Goal: Download file/media: Obtain a digital file from the website

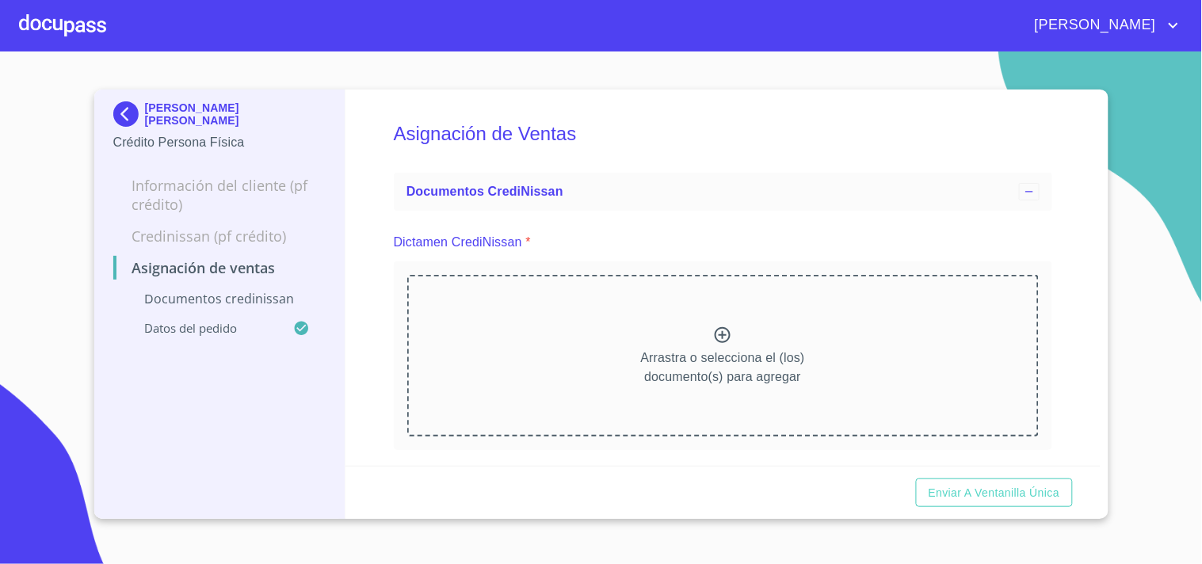
click at [17, 21] on div "[PERSON_NAME]" at bounding box center [601, 25] width 1202 height 51
click at [69, 32] on div at bounding box center [62, 25] width 87 height 51
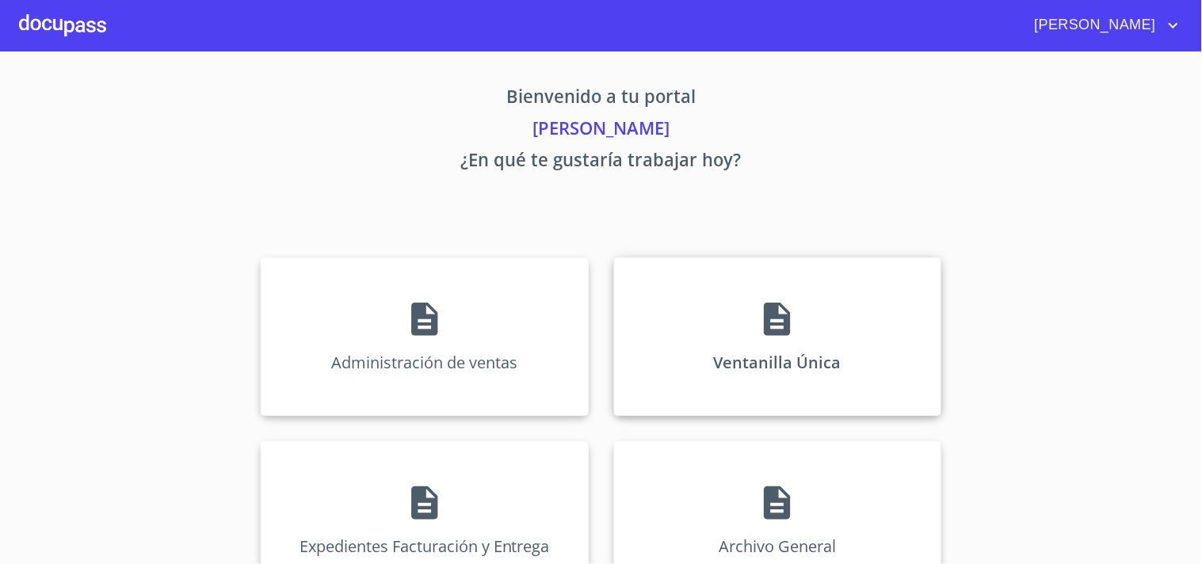
click at [875, 368] on div "Ventanilla Única" at bounding box center [777, 337] width 327 height 158
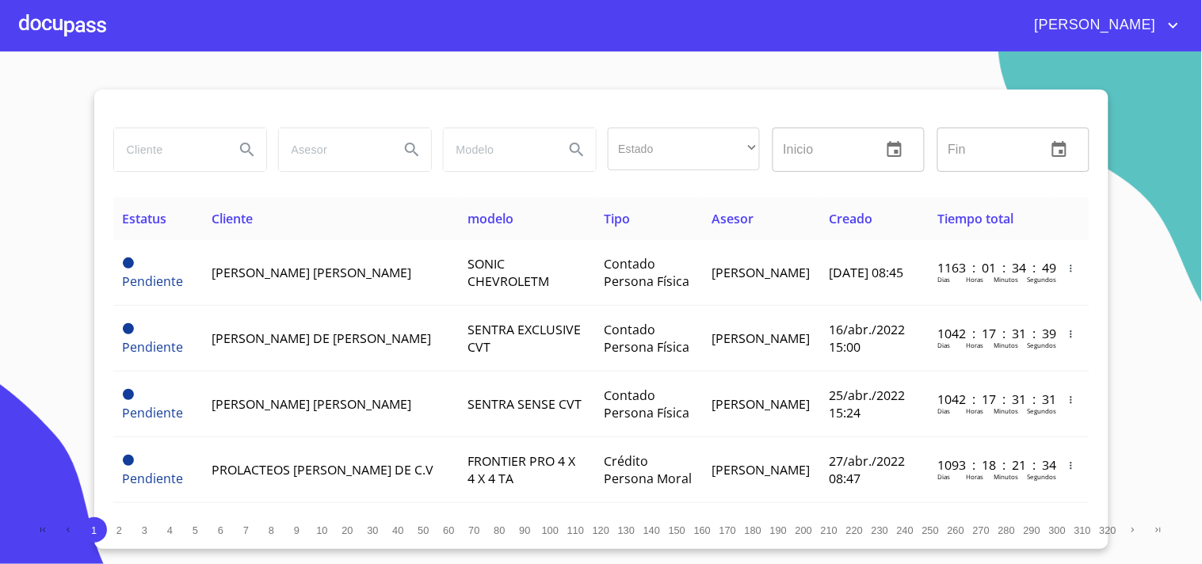
click at [149, 155] on input "search" at bounding box center [168, 149] width 108 height 43
type input "d"
type input "[PERSON_NAME]"
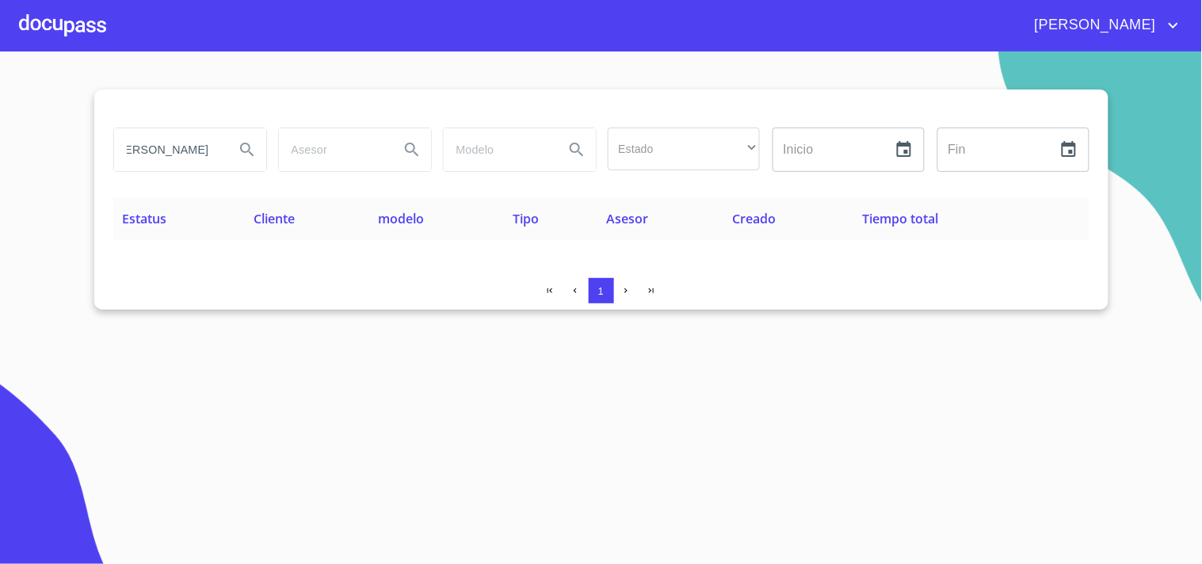
scroll to position [0, 0]
click at [79, 21] on div at bounding box center [62, 25] width 87 height 51
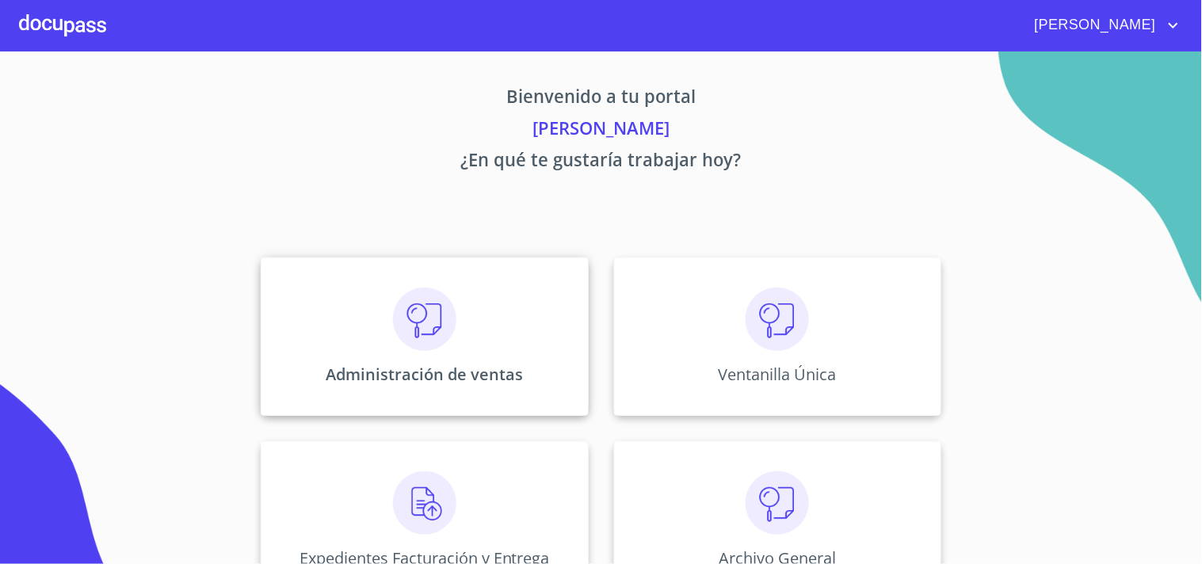
click at [503, 381] on p "Administración de ventas" at bounding box center [424, 374] width 197 height 21
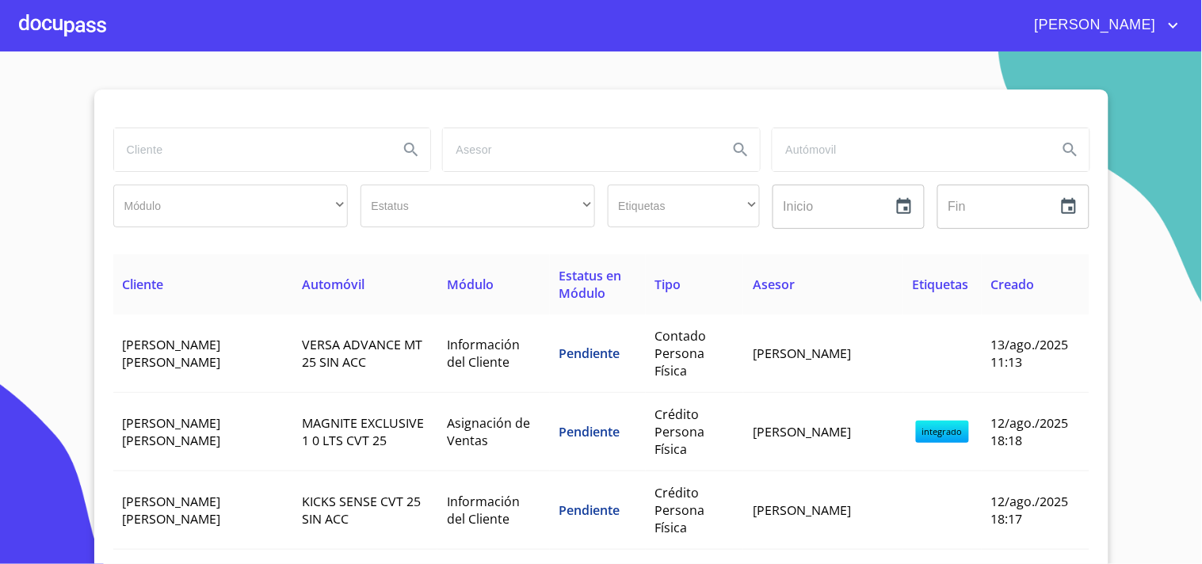
click at [232, 140] on input "search" at bounding box center [250, 149] width 273 height 43
type input "dayana"
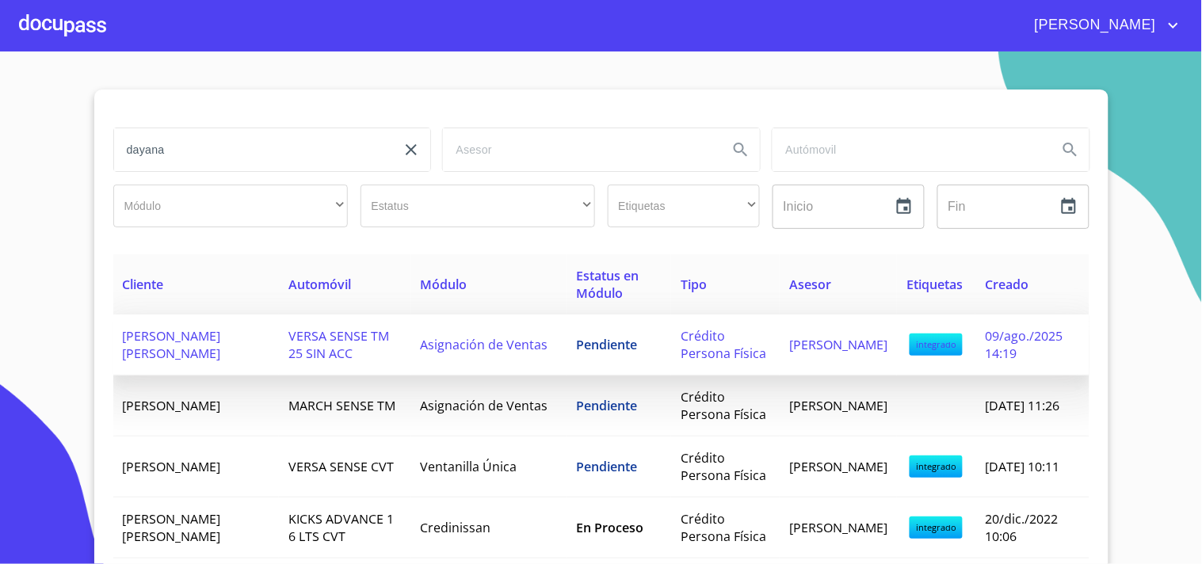
click at [599, 344] on span "Pendiente" at bounding box center [606, 344] width 61 height 17
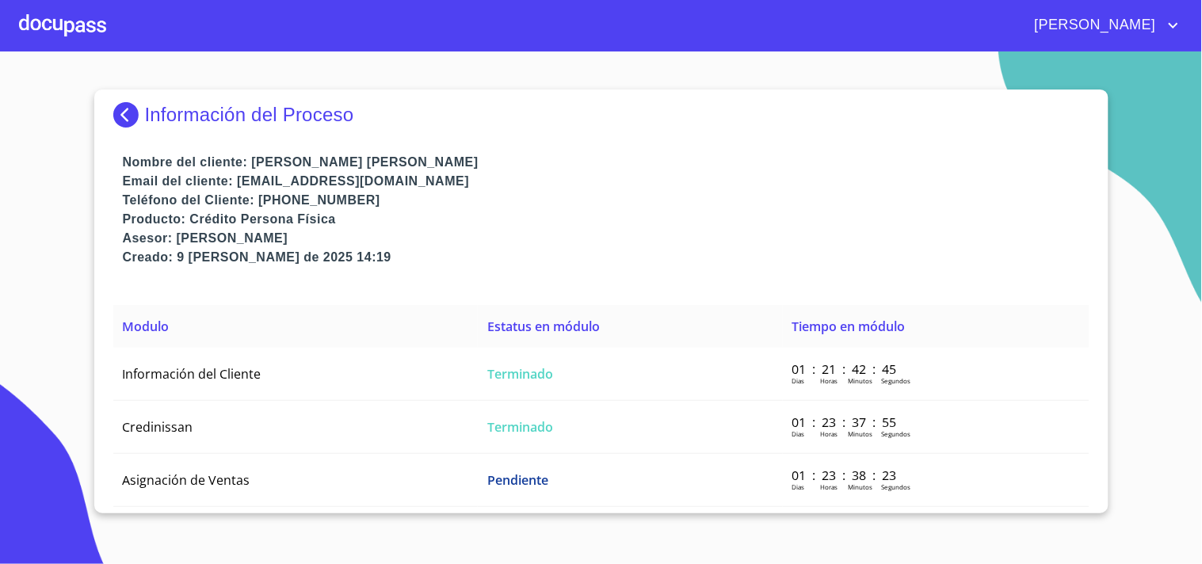
click at [84, 17] on div at bounding box center [62, 25] width 87 height 51
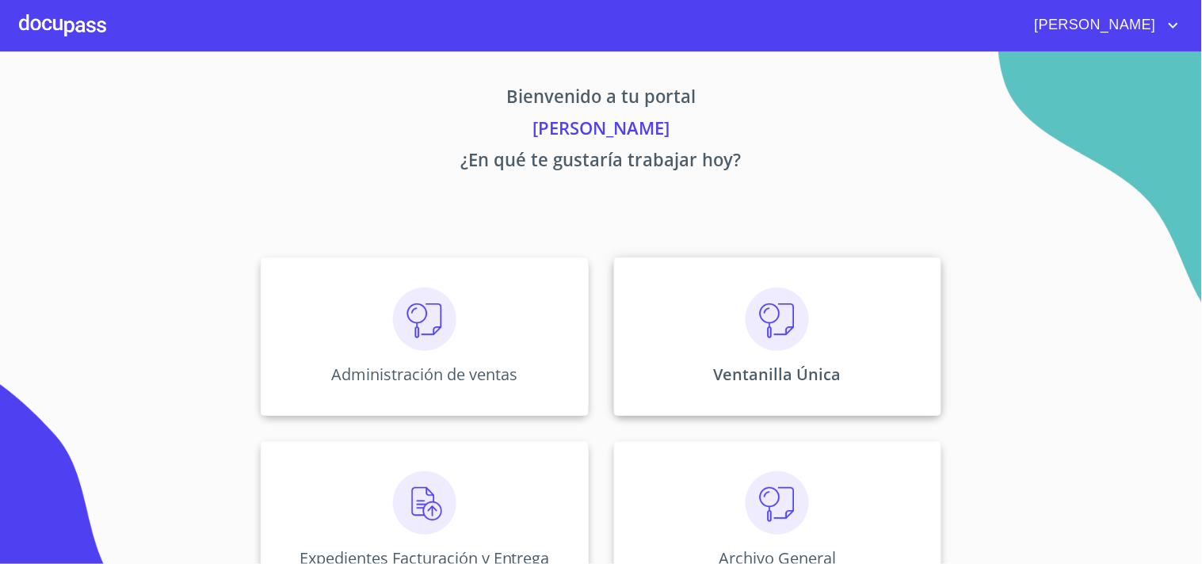
click at [824, 362] on div "Ventanilla Única" at bounding box center [777, 337] width 327 height 158
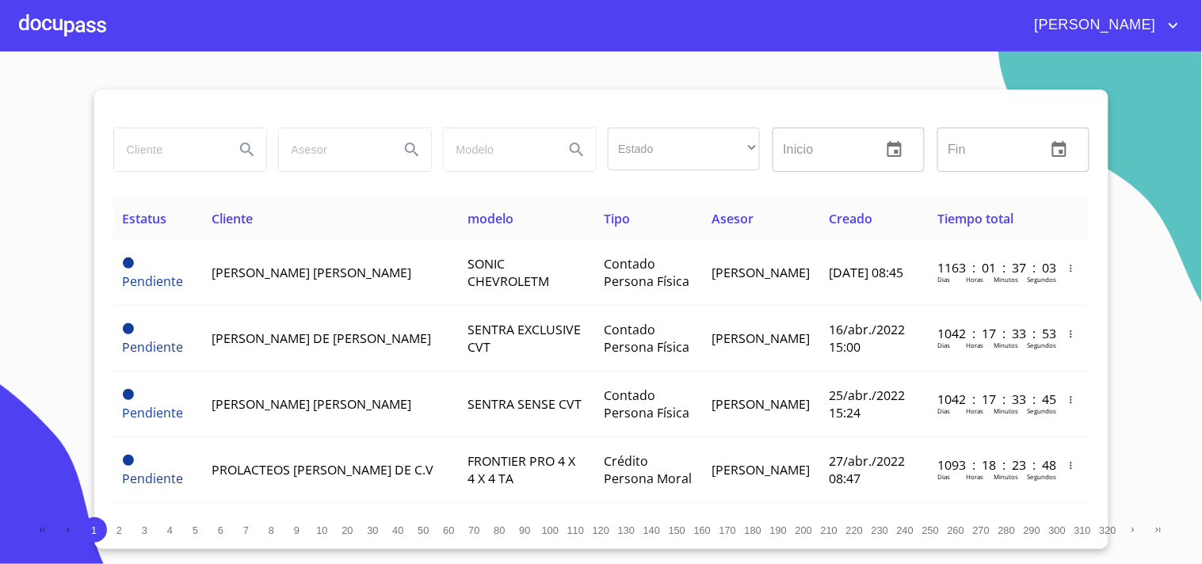
click at [162, 152] on input "search" at bounding box center [168, 149] width 108 height 43
type input "s"
type input "[PERSON_NAME]"
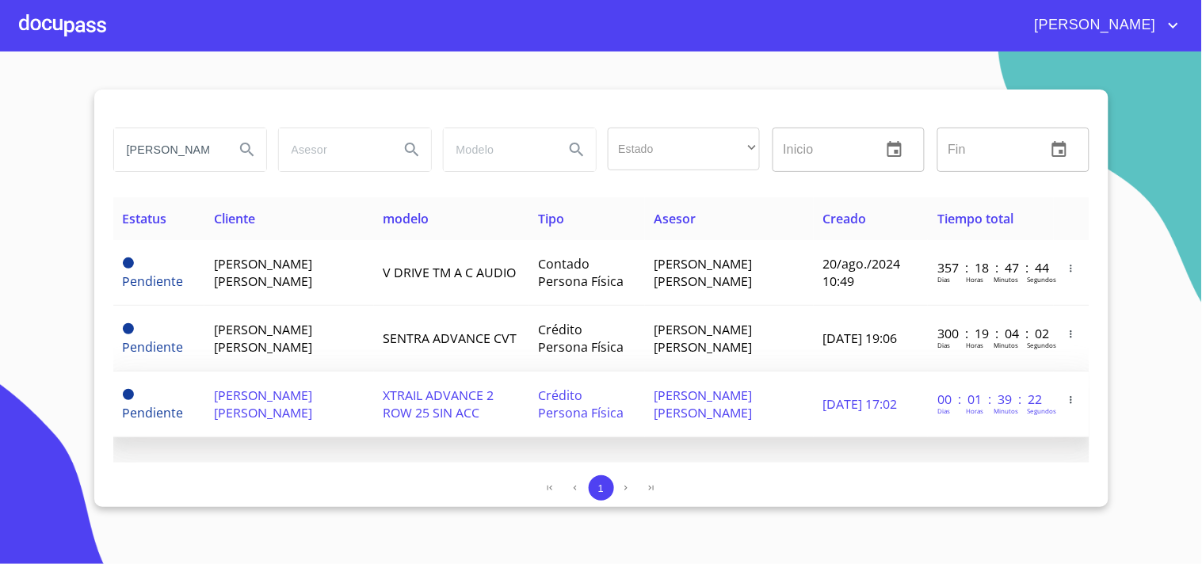
click at [915, 387] on td "[DATE] 17:02" at bounding box center [871, 405] width 114 height 66
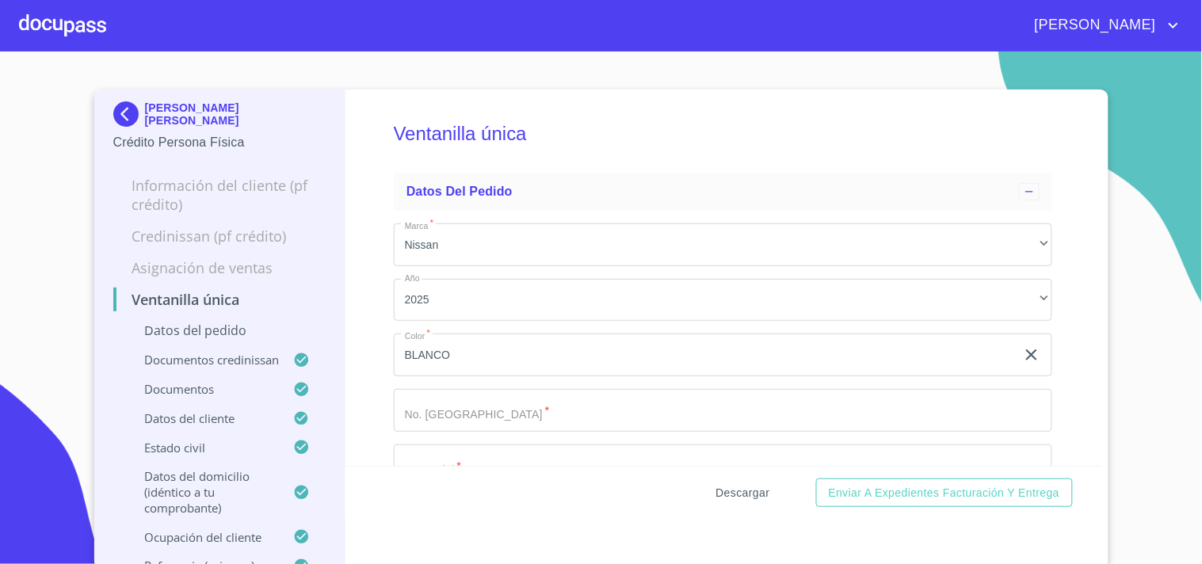
click at [745, 479] on button "Descargar" at bounding box center [743, 493] width 67 height 29
click at [51, 21] on div at bounding box center [62, 25] width 87 height 51
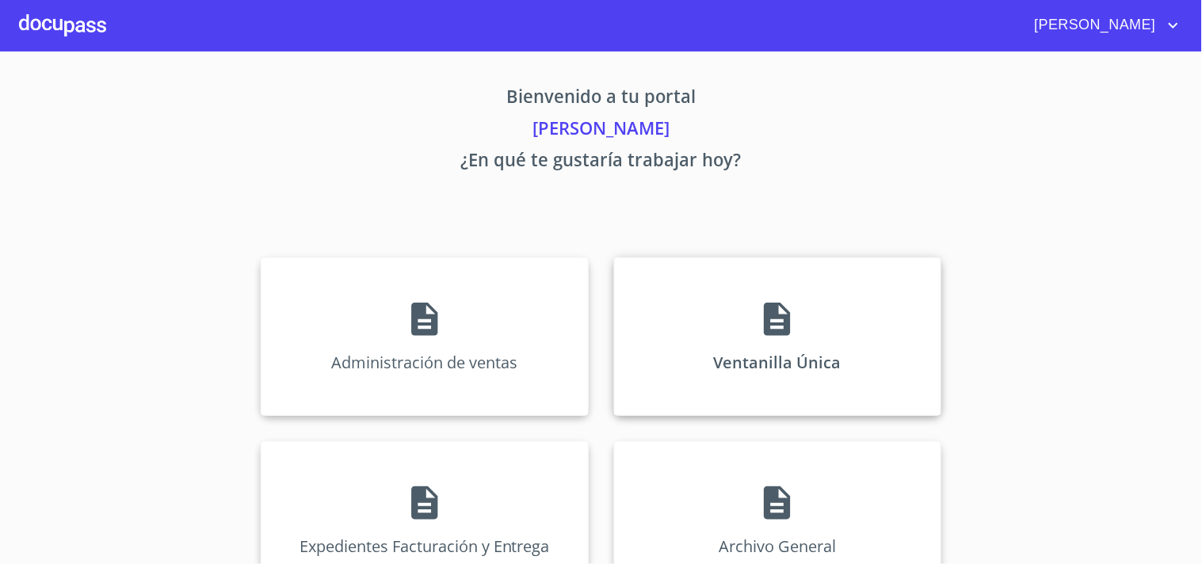
click at [813, 349] on div "Ventanilla Única" at bounding box center [777, 337] width 327 height 158
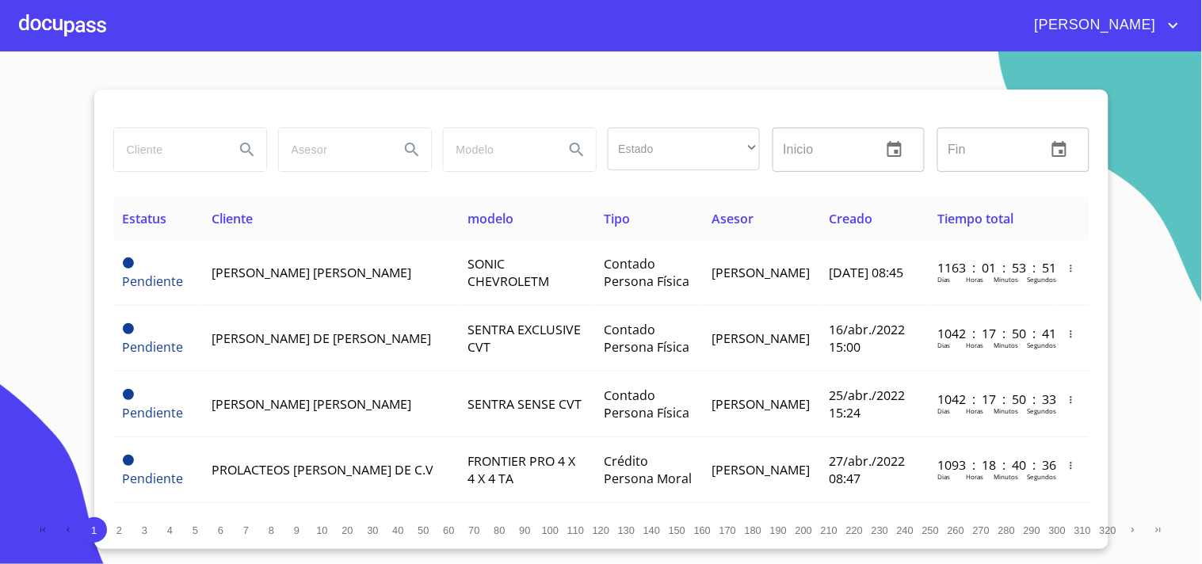
click at [194, 158] on input "search" at bounding box center [168, 149] width 108 height 43
type input "[PERSON_NAME]"
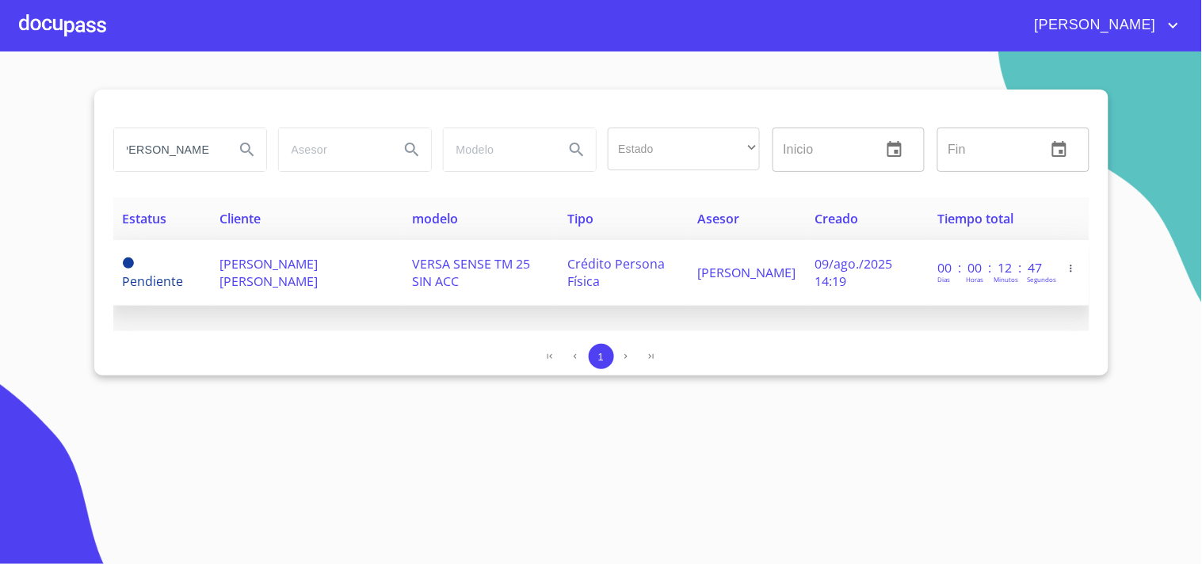
click at [698, 268] on span "[PERSON_NAME]" at bounding box center [747, 272] width 98 height 17
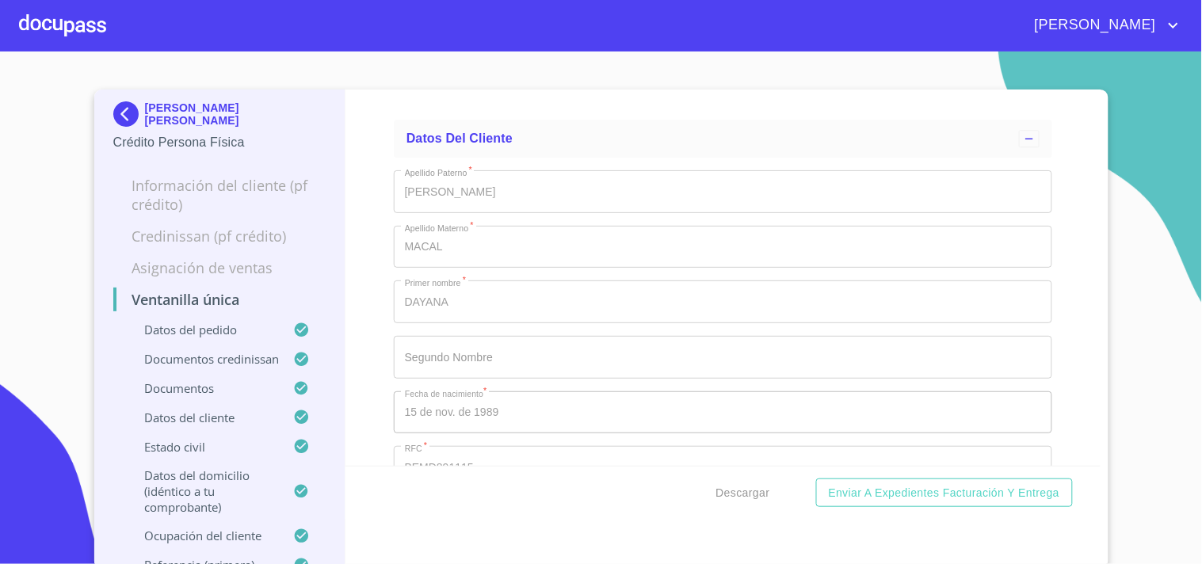
scroll to position [5723, 0]
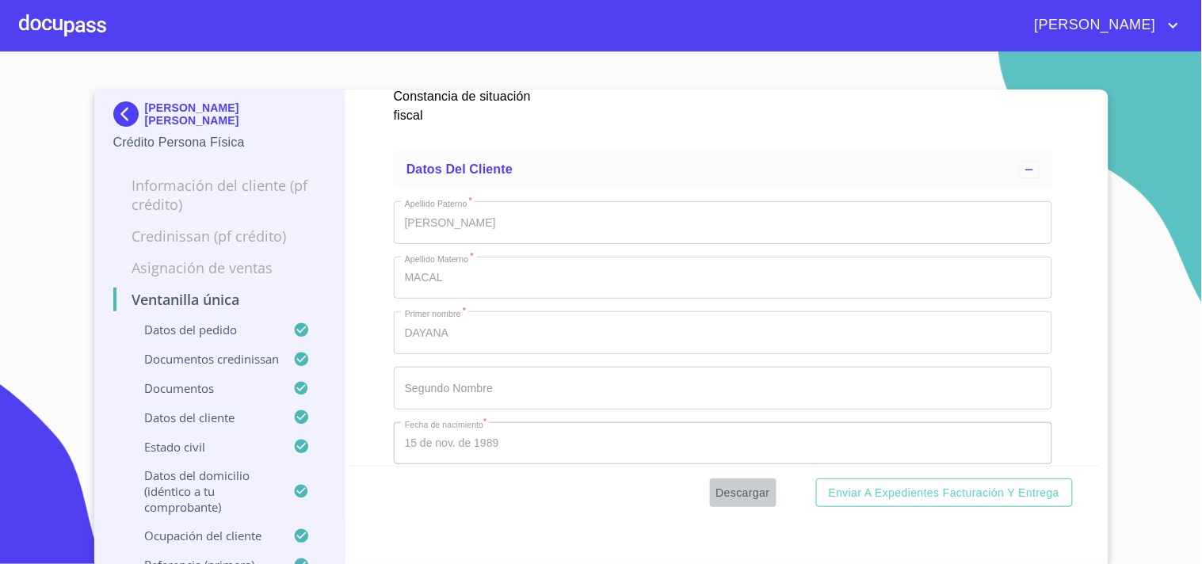
click at [764, 484] on button "Descargar" at bounding box center [743, 493] width 67 height 29
click at [74, 10] on div at bounding box center [62, 25] width 87 height 51
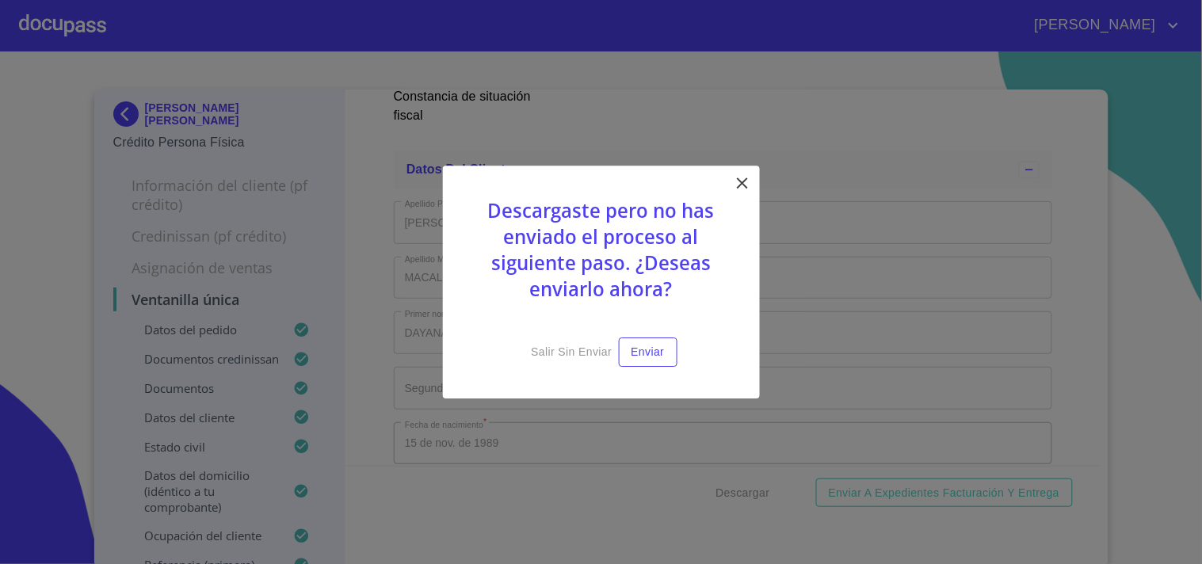
click at [735, 193] on icon at bounding box center [742, 183] width 19 height 19
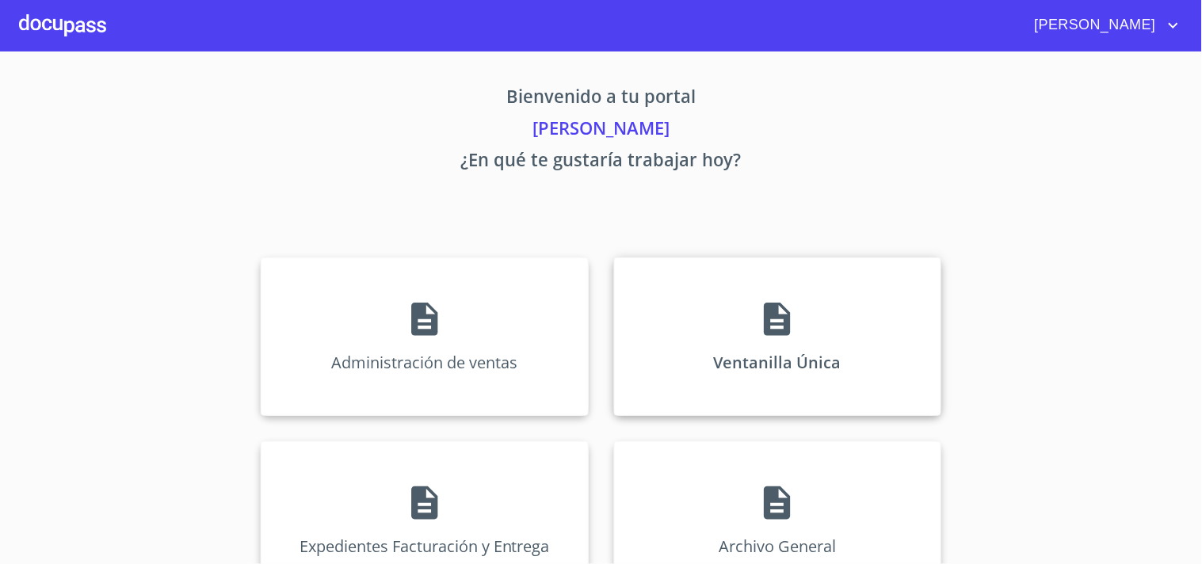
click at [724, 320] on div "Ventanilla Única" at bounding box center [777, 337] width 327 height 158
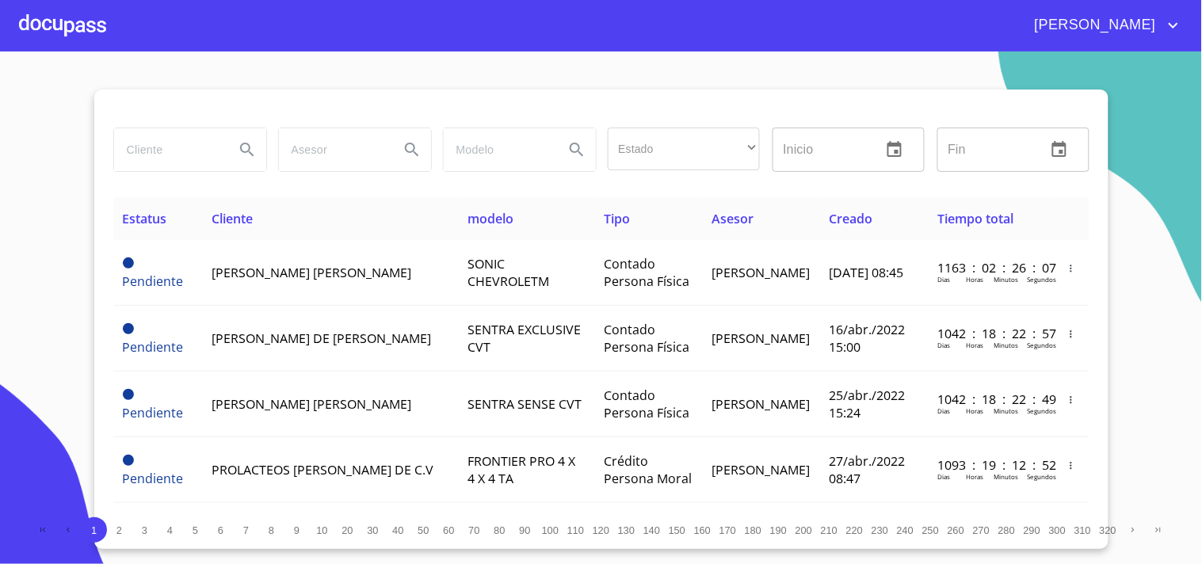
click at [163, 131] on input "search" at bounding box center [168, 149] width 108 height 43
click at [163, 164] on input "search" at bounding box center [168, 149] width 108 height 43
type input "[PERSON_NAME]"
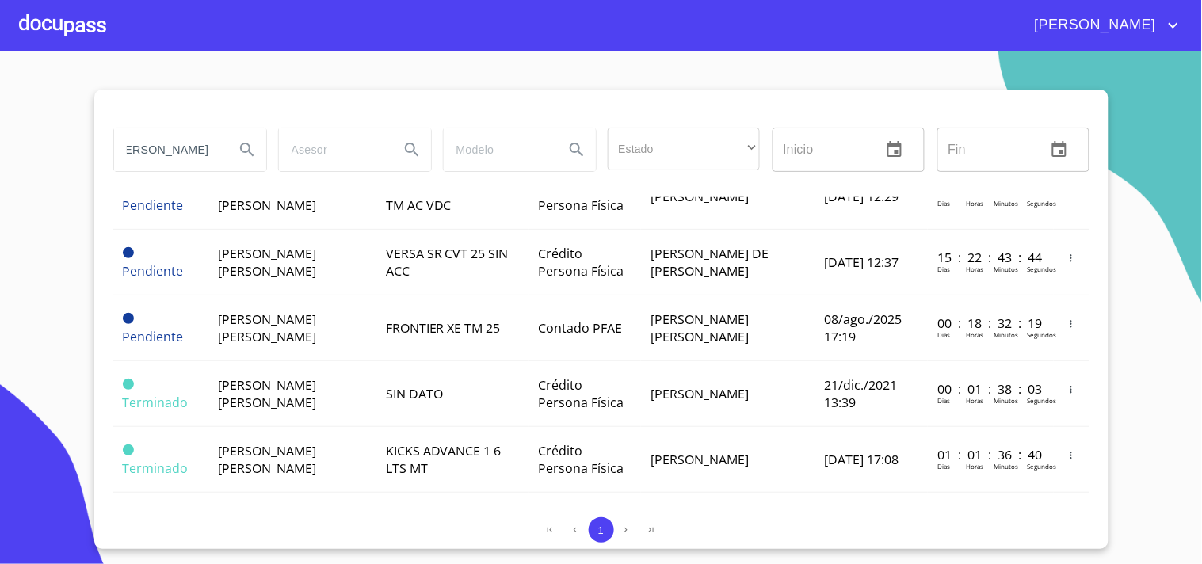
scroll to position [880, 0]
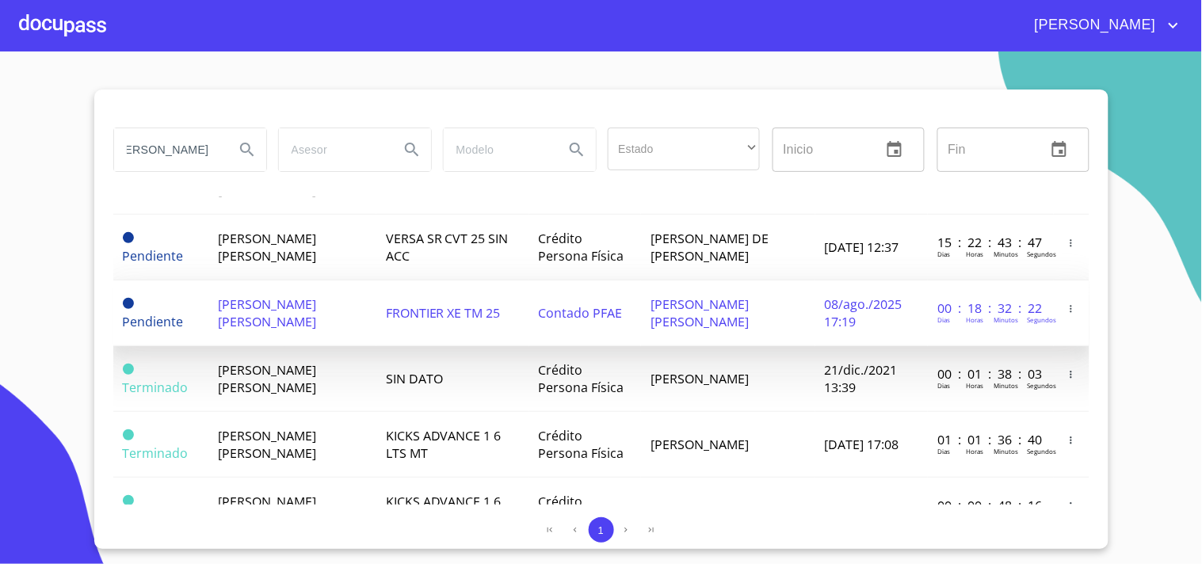
click at [741, 315] on span "[PERSON_NAME] [PERSON_NAME]" at bounding box center [700, 313] width 98 height 35
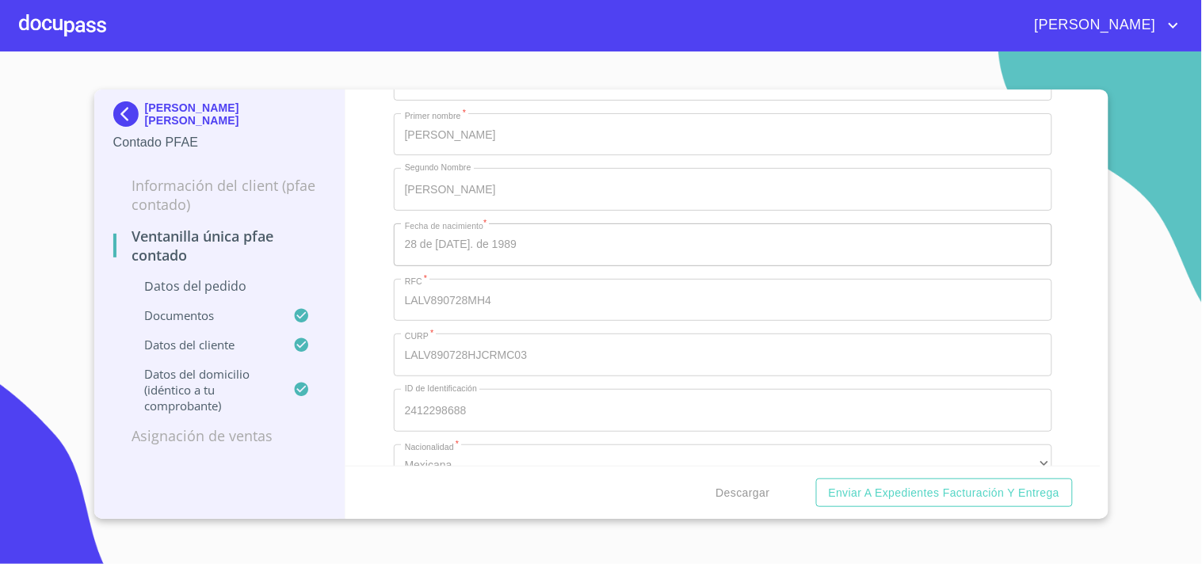
scroll to position [3610, 0]
click at [732, 490] on span "Descargar" at bounding box center [743, 493] width 54 height 20
click at [84, 17] on div at bounding box center [62, 25] width 87 height 51
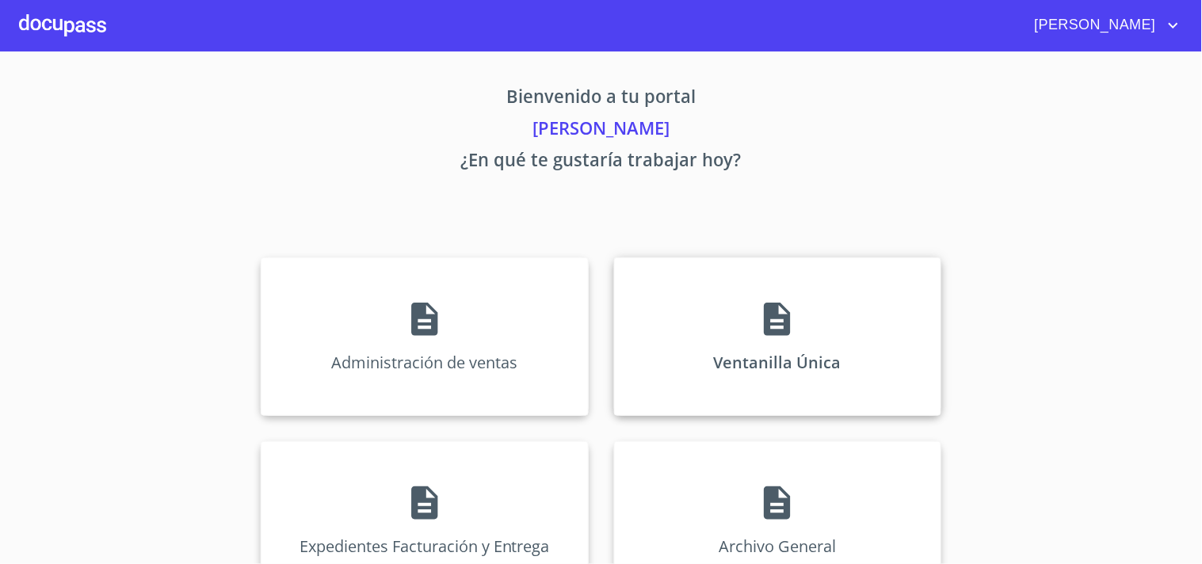
click at [867, 315] on div "Ventanilla Única" at bounding box center [777, 337] width 327 height 158
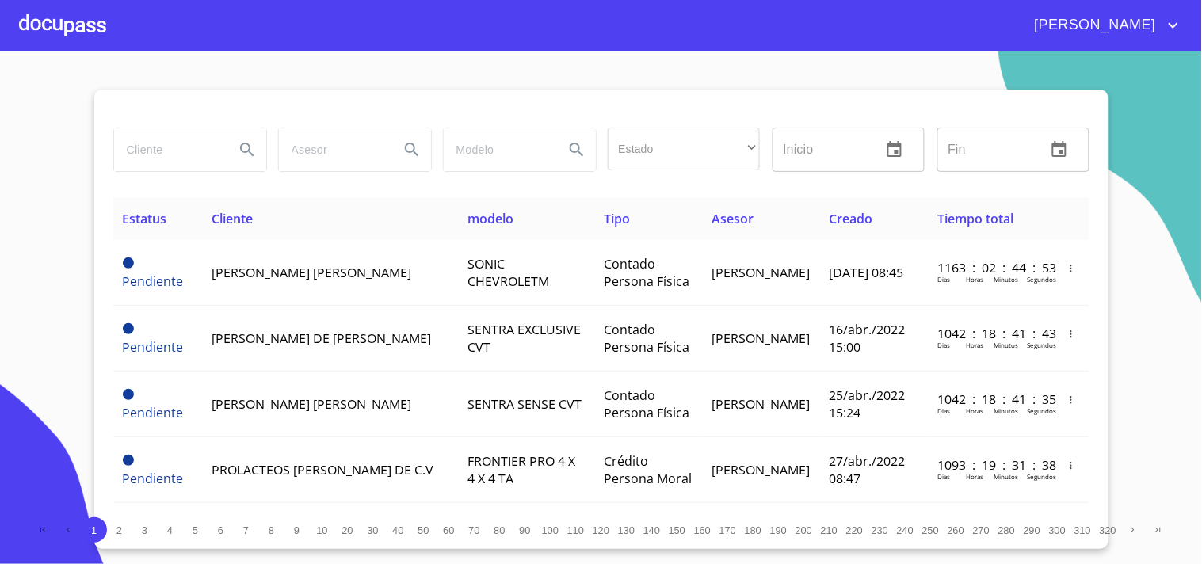
click at [187, 163] on input "search" at bounding box center [168, 149] width 108 height 43
type input "[PERSON_NAME]"
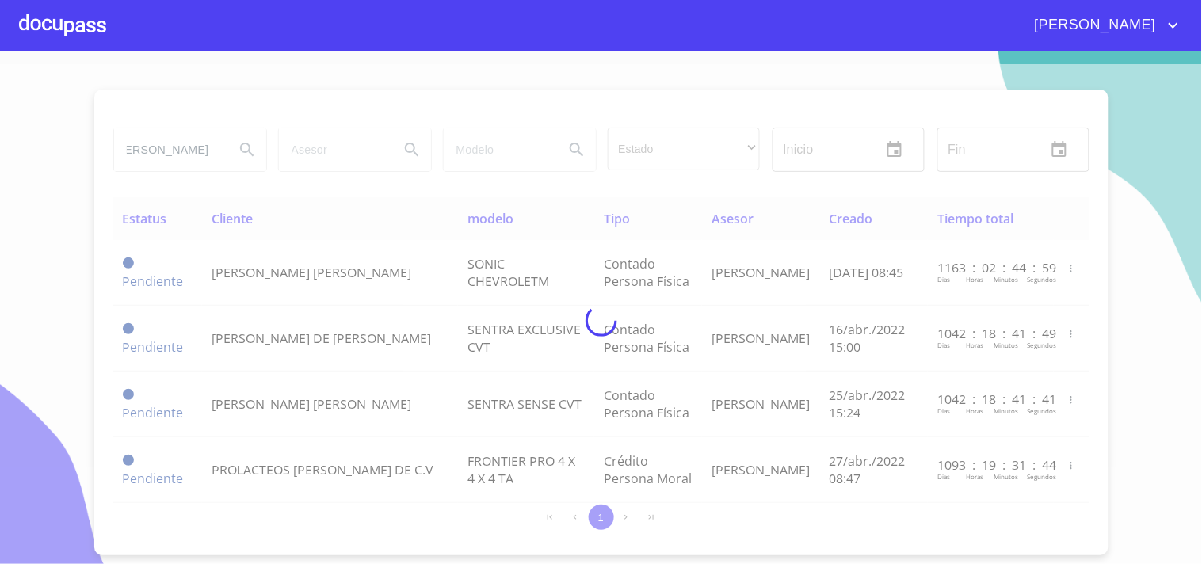
scroll to position [0, 0]
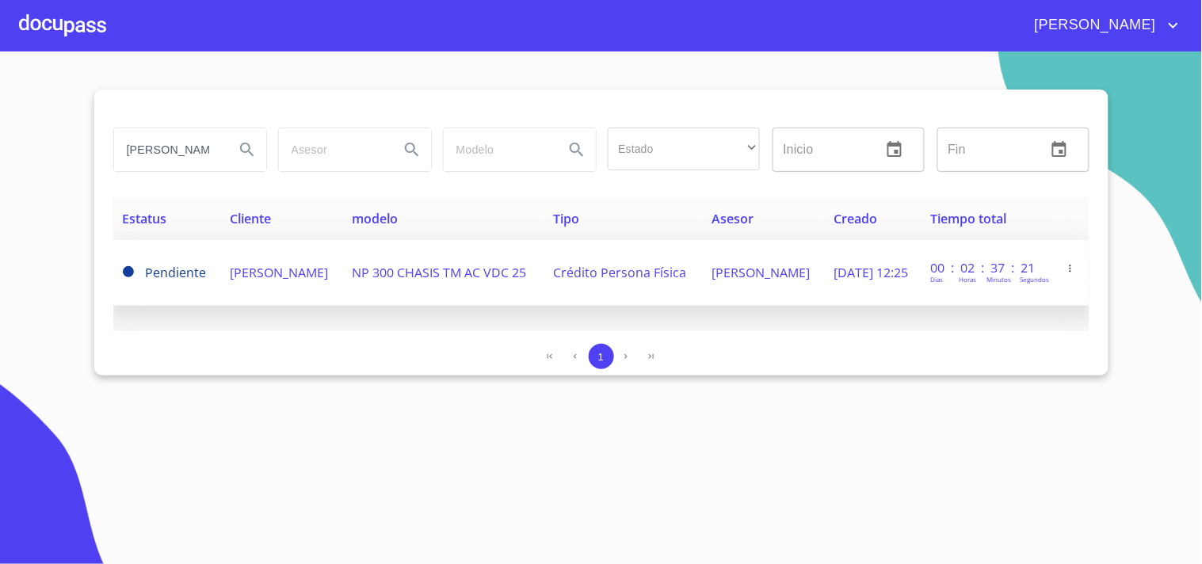
click at [342, 262] on td "[PERSON_NAME]" at bounding box center [281, 273] width 122 height 66
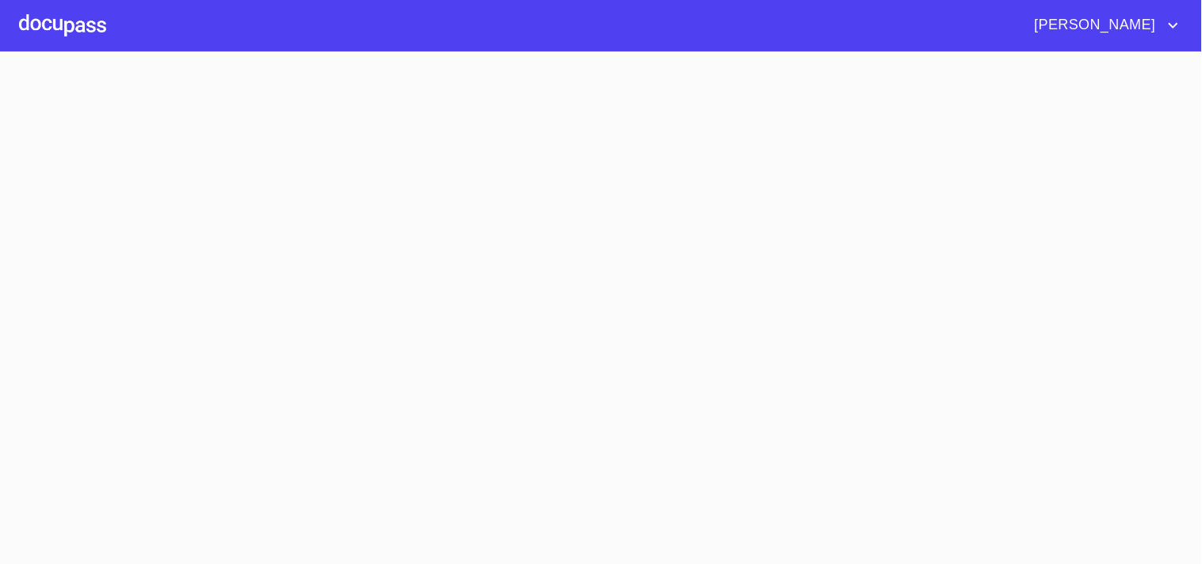
click at [384, 262] on section at bounding box center [601, 308] width 1202 height 513
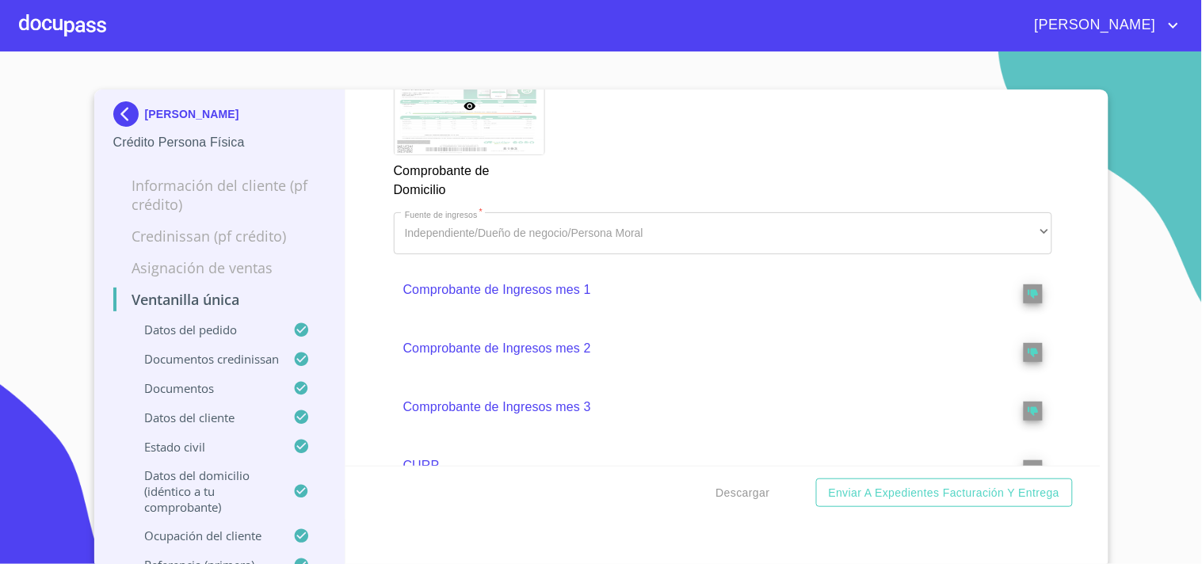
scroll to position [2457, 0]
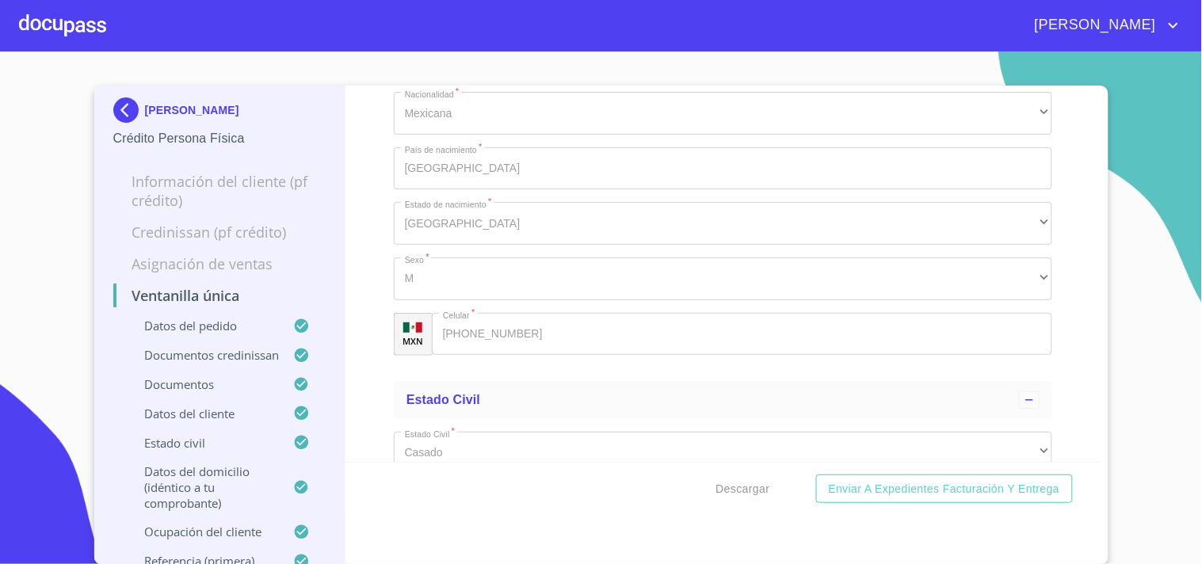
scroll to position [6094, 0]
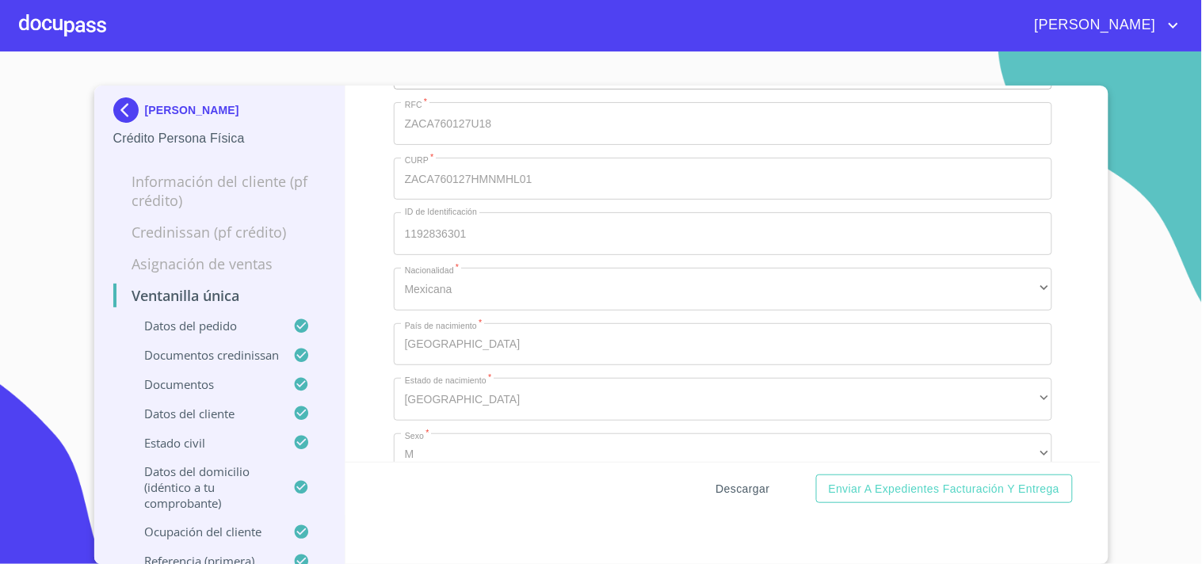
click at [751, 490] on span "Descargar" at bounding box center [743, 489] width 54 height 20
click at [49, 24] on div at bounding box center [62, 25] width 87 height 51
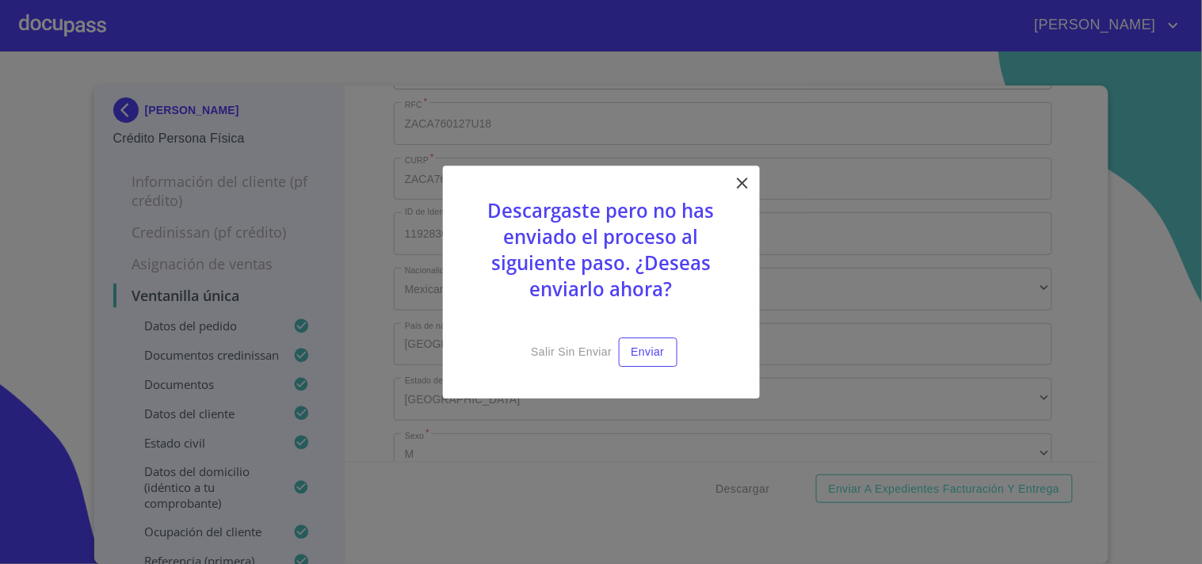
click at [739, 176] on icon at bounding box center [742, 183] width 19 height 19
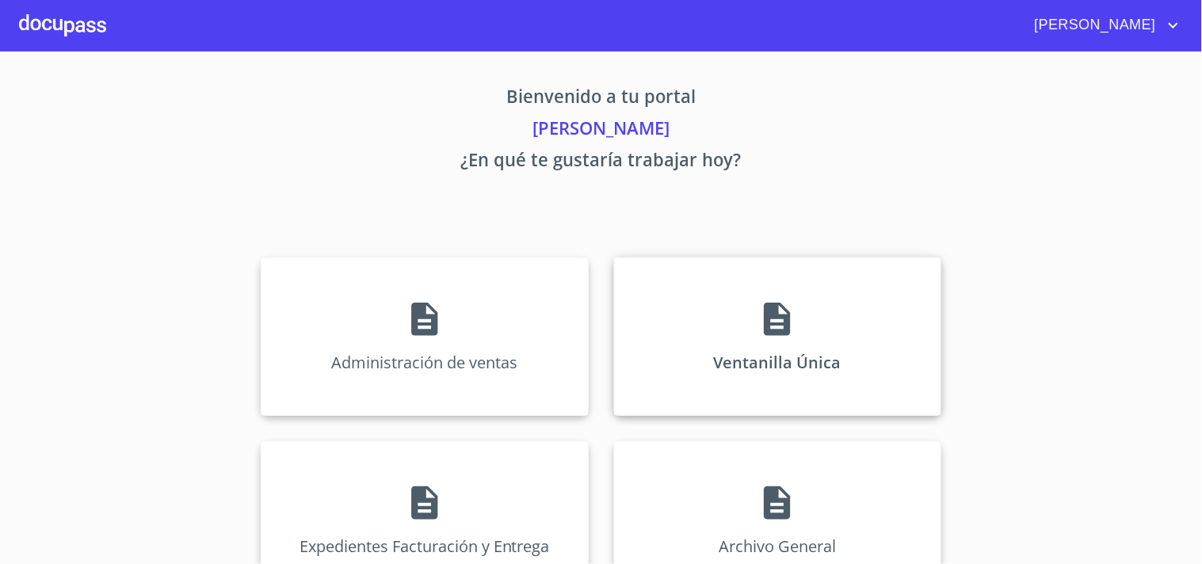
click at [754, 339] on div "Ventanilla Única" at bounding box center [777, 337] width 327 height 158
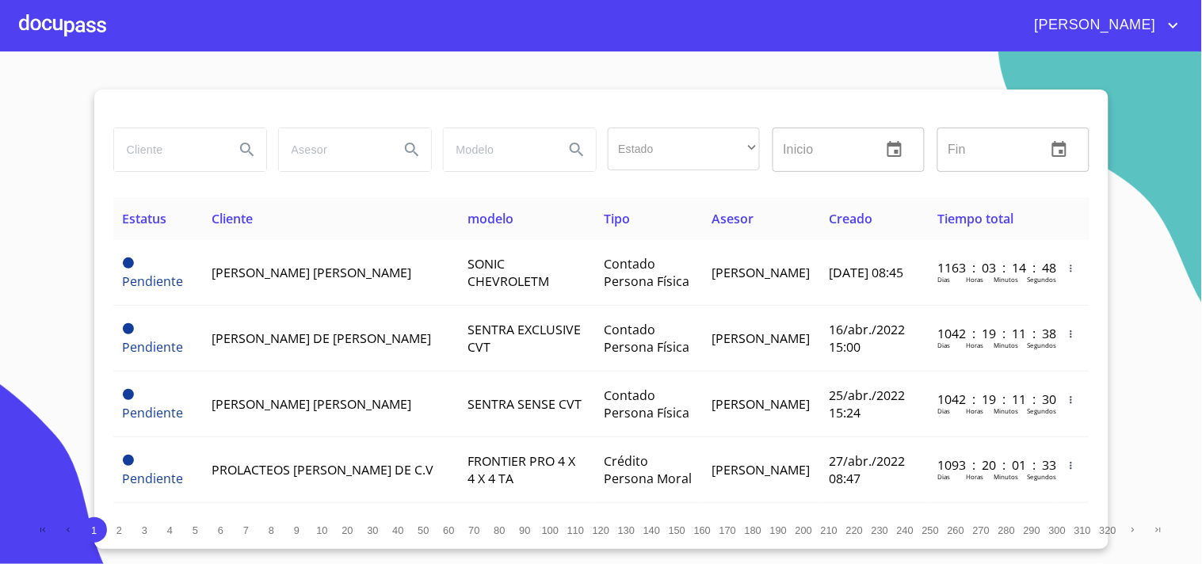
click at [193, 161] on input "search" at bounding box center [168, 149] width 108 height 43
type input "ANA EDITH"
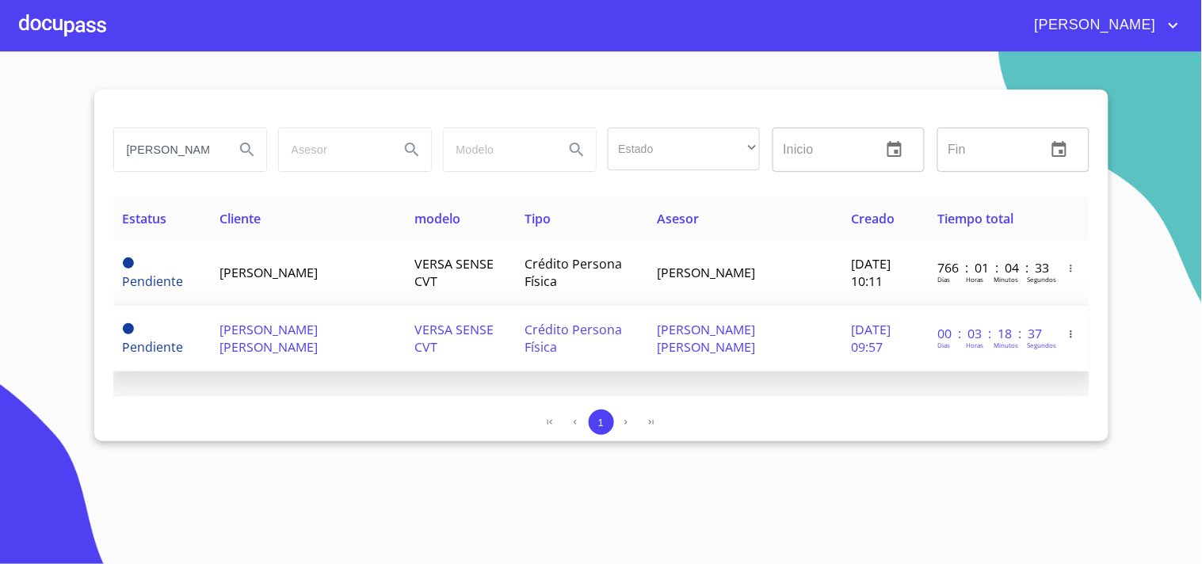
click at [449, 311] on td "VERSA SENSE CVT" at bounding box center [460, 339] width 110 height 66
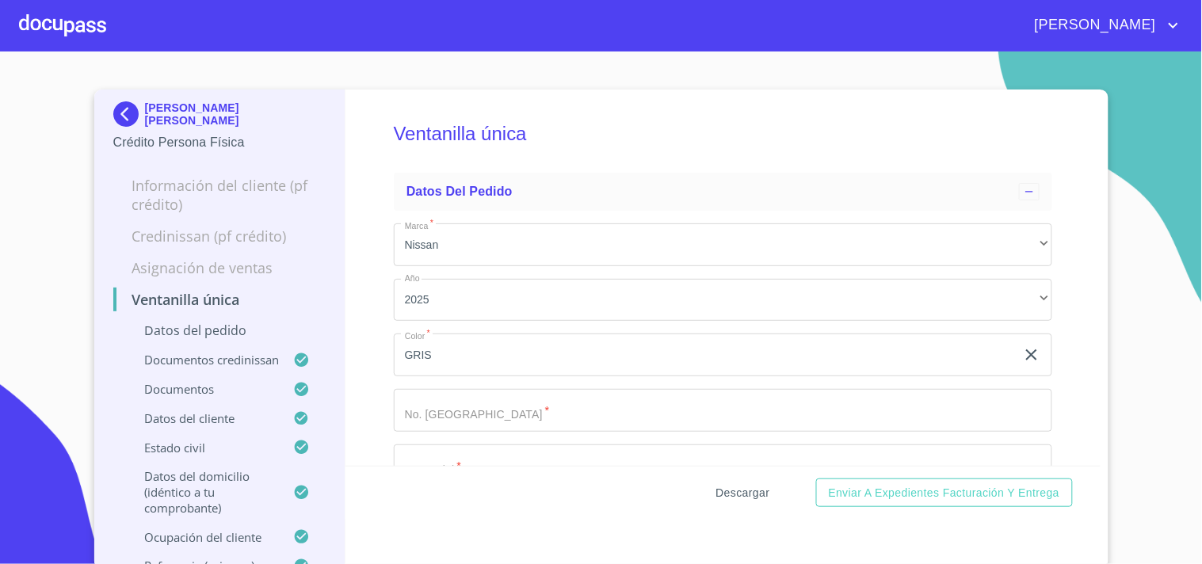
click at [747, 490] on span "Descargar" at bounding box center [743, 493] width 54 height 20
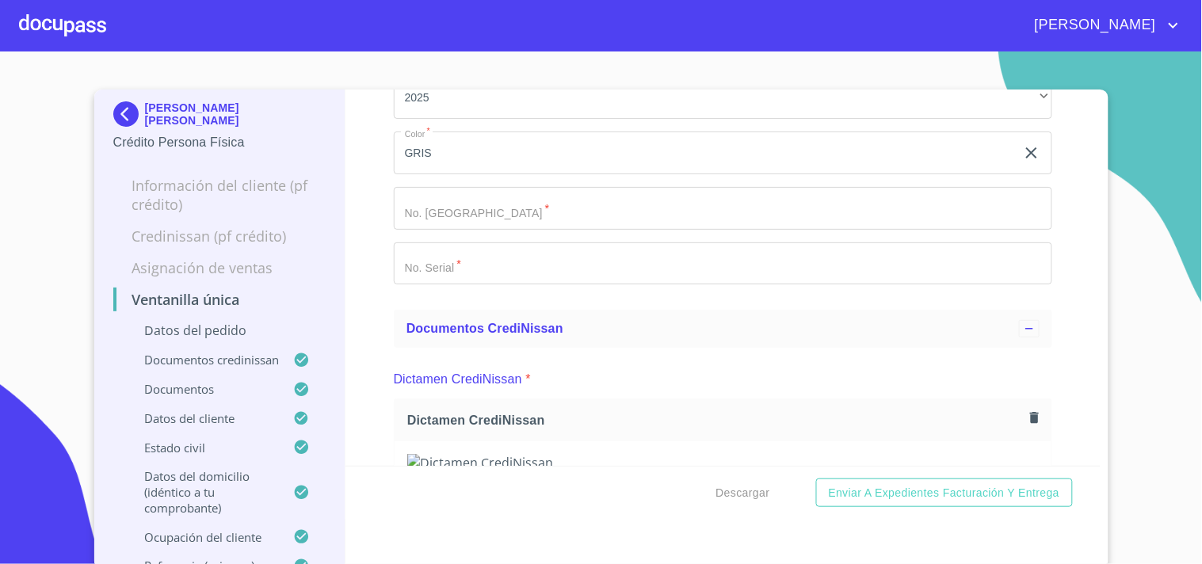
scroll to position [176, 0]
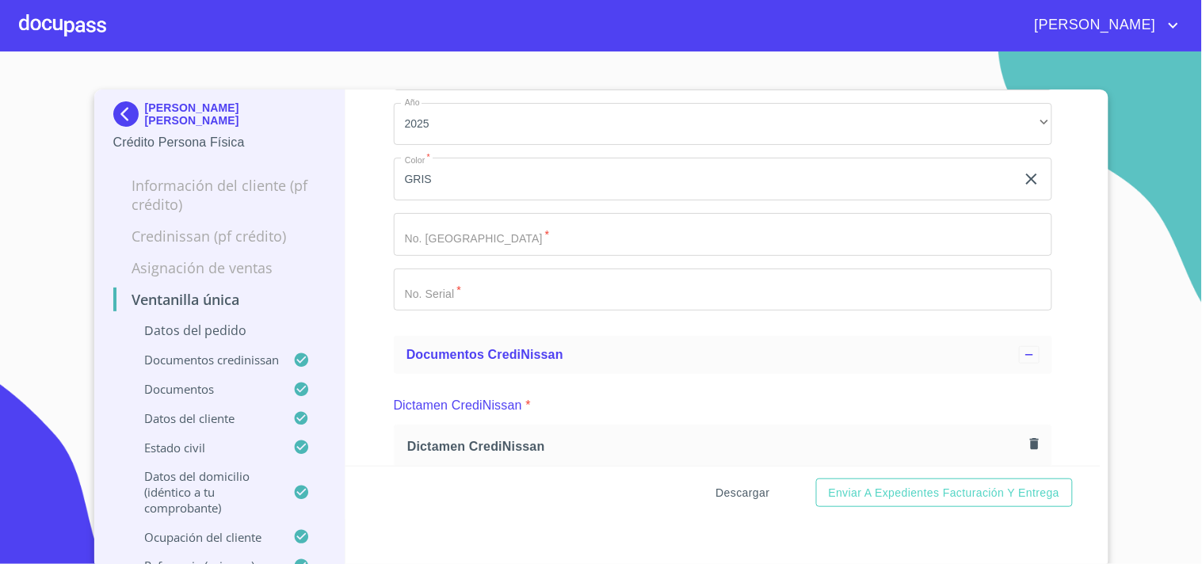
click at [762, 483] on span "Descargar" at bounding box center [743, 493] width 54 height 20
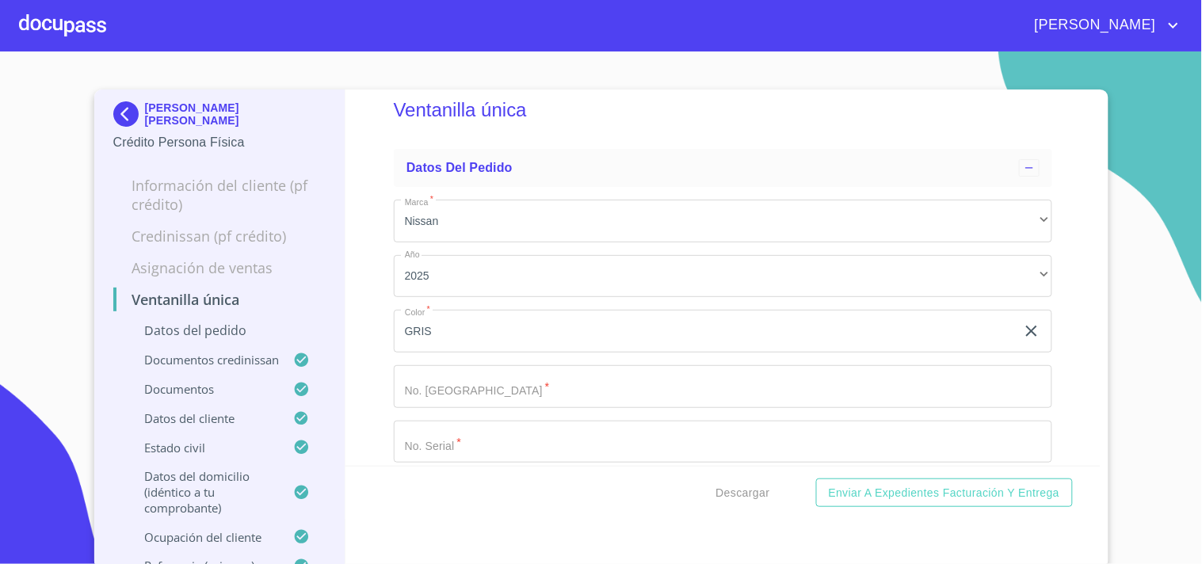
scroll to position [0, 0]
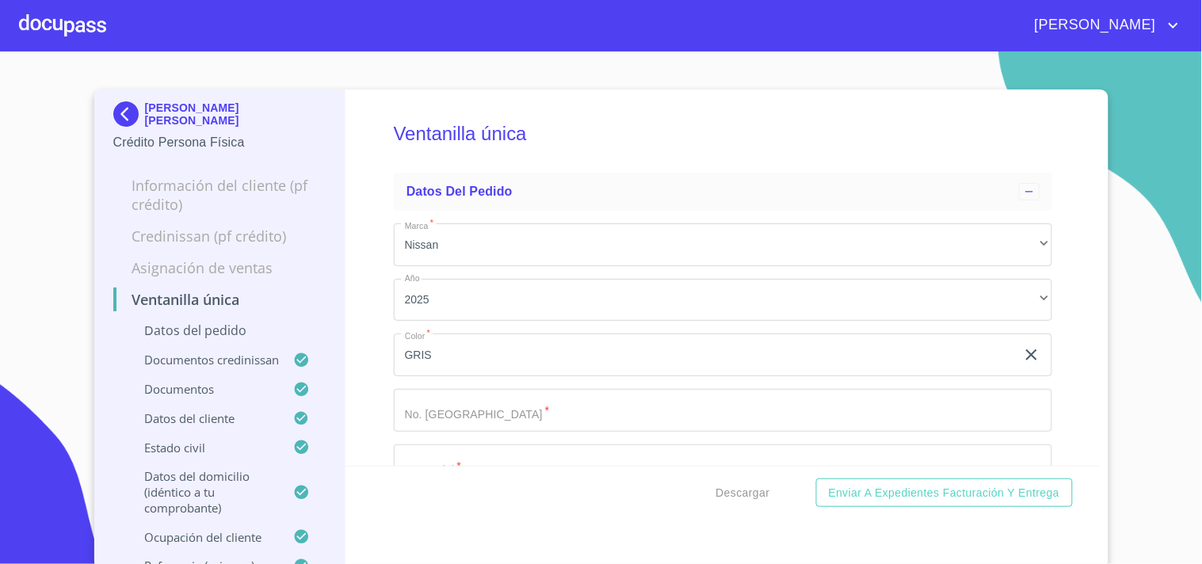
click at [27, 35] on div at bounding box center [62, 25] width 87 height 51
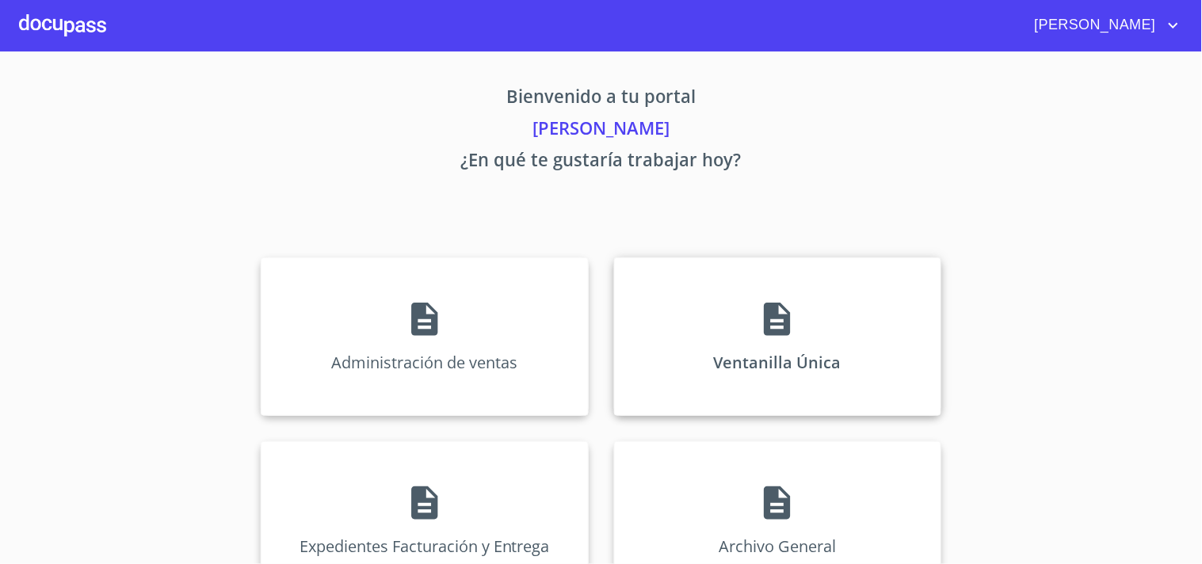
click at [814, 323] on div "Ventanilla Única" at bounding box center [777, 337] width 327 height 158
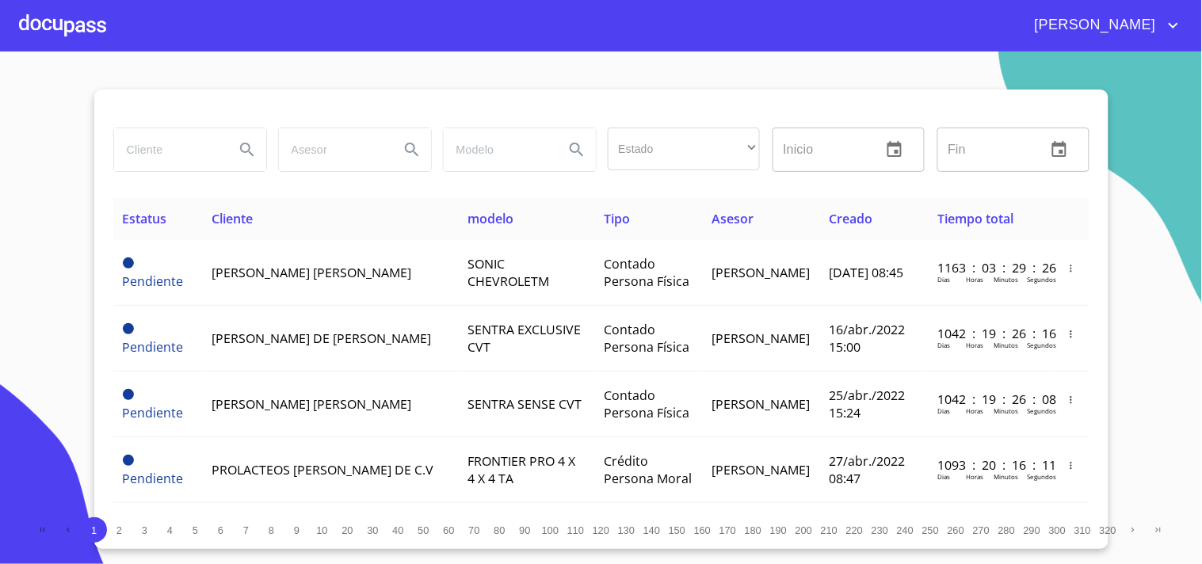
click at [156, 137] on input "search" at bounding box center [168, 149] width 108 height 43
type input "ALFREDO OLVERA"
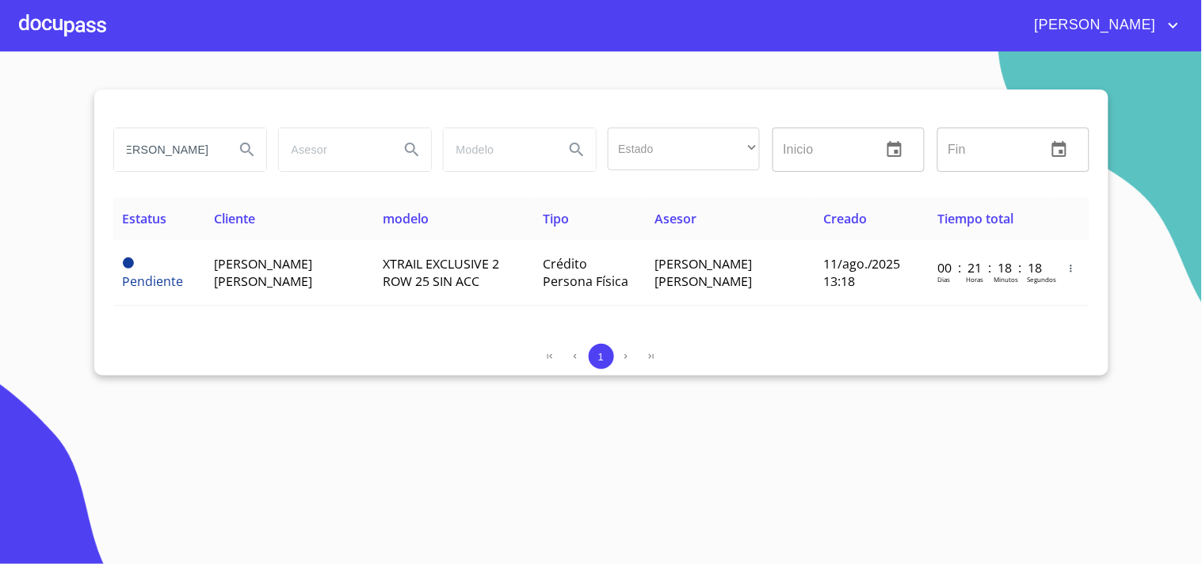
scroll to position [0, 0]
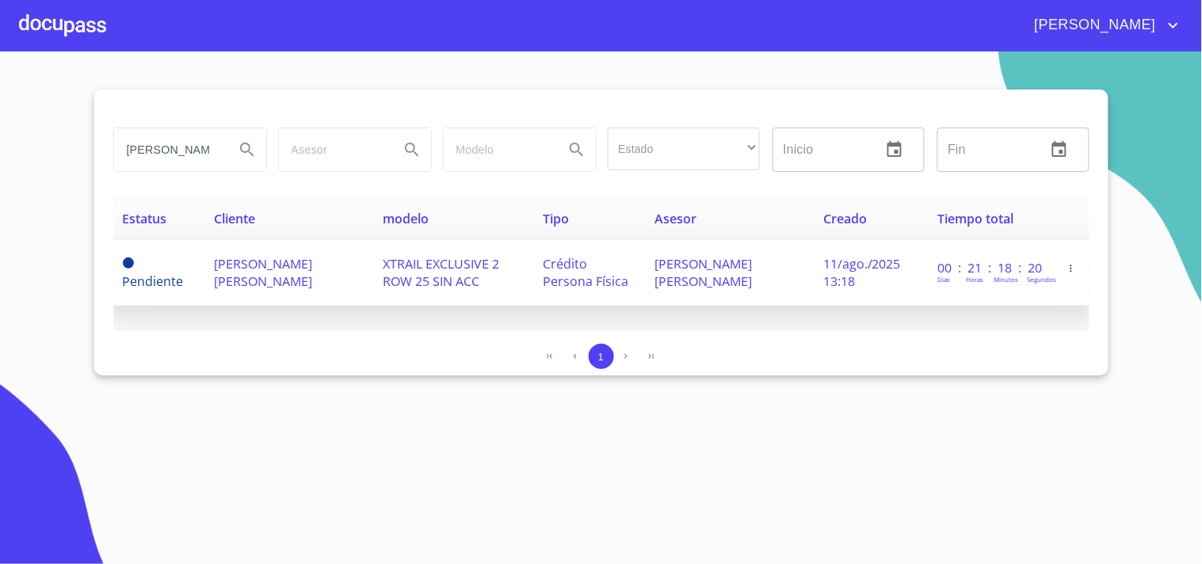
click at [301, 268] on span "ALFREDO OLVERA VERA" at bounding box center [263, 272] width 98 height 35
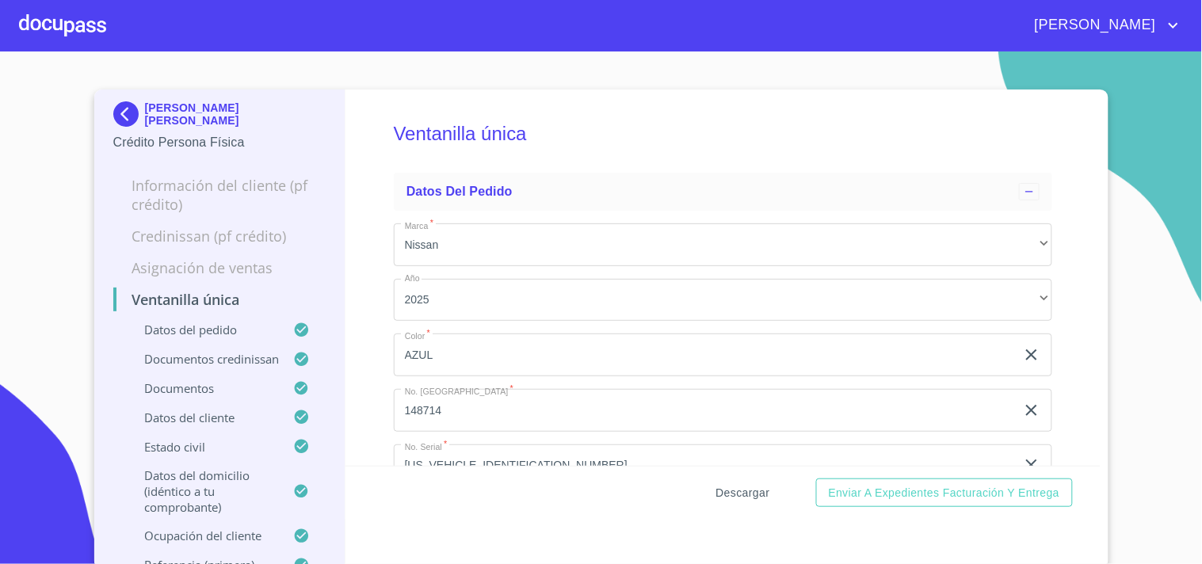
click at [746, 492] on span "Descargar" at bounding box center [743, 493] width 54 height 20
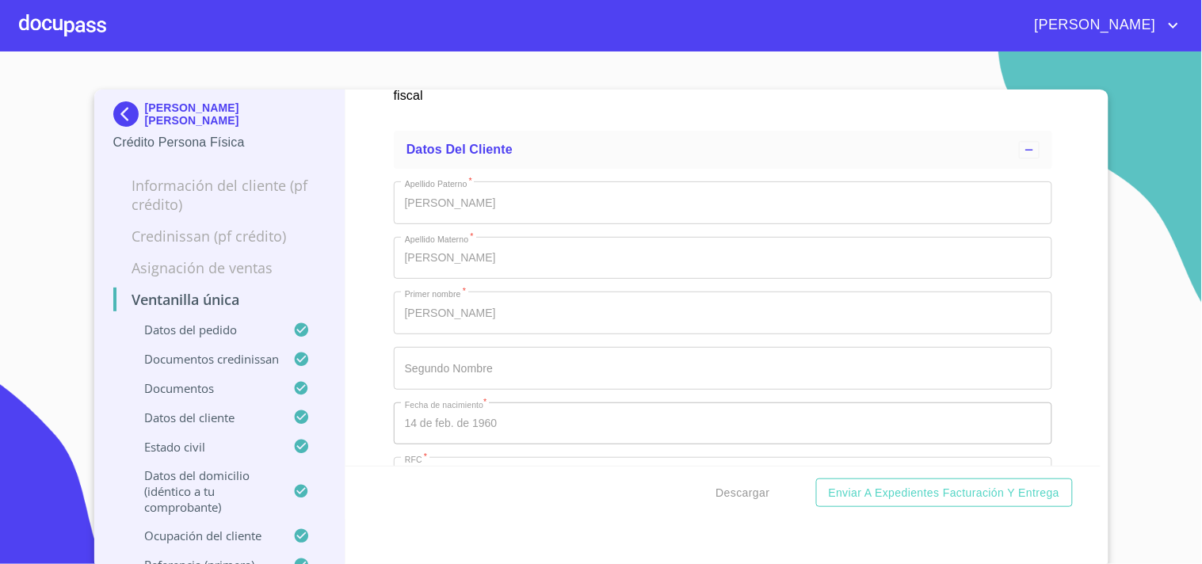
scroll to position [5987, 0]
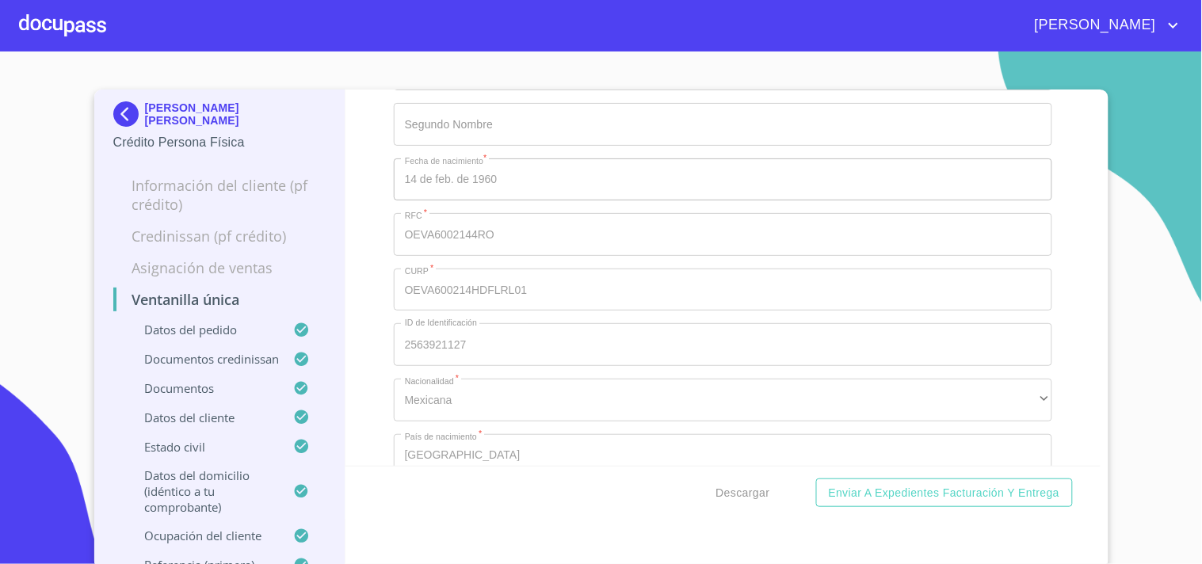
click at [112, 10] on div "[PERSON_NAME]" at bounding box center [601, 25] width 1202 height 51
click at [93, 10] on div at bounding box center [62, 25] width 87 height 51
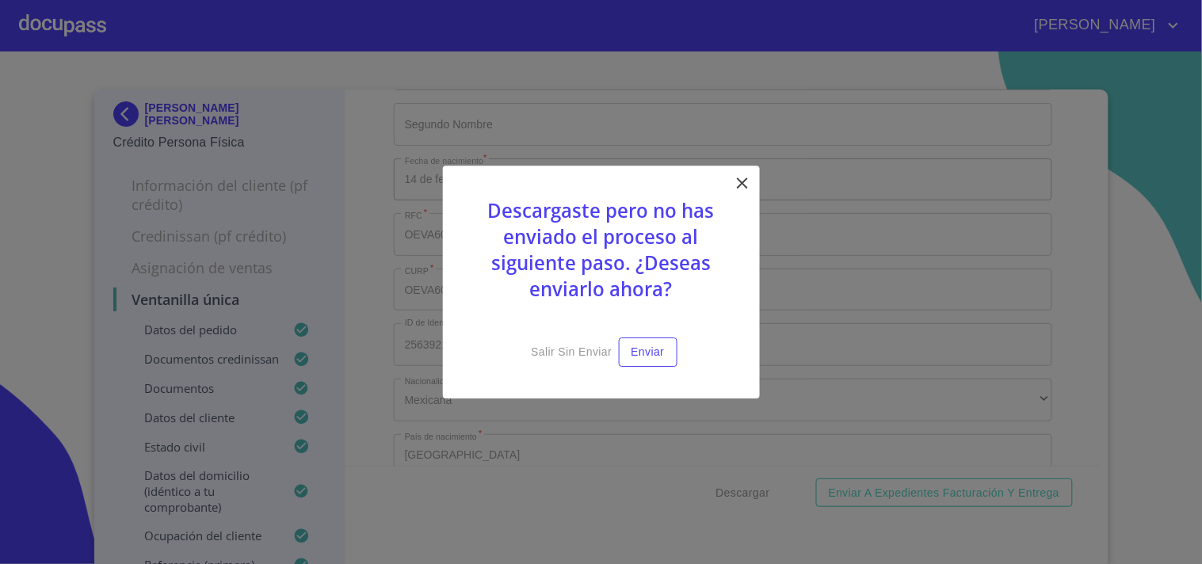
click at [742, 189] on icon at bounding box center [742, 183] width 19 height 19
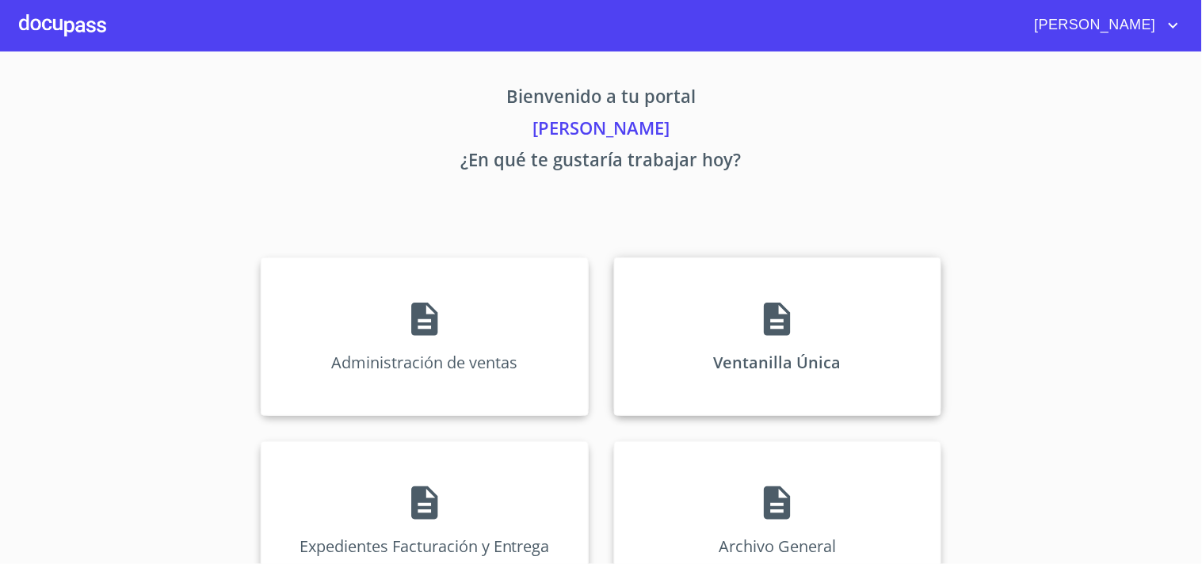
click at [738, 384] on div "Ventanilla Única" at bounding box center [777, 337] width 327 height 158
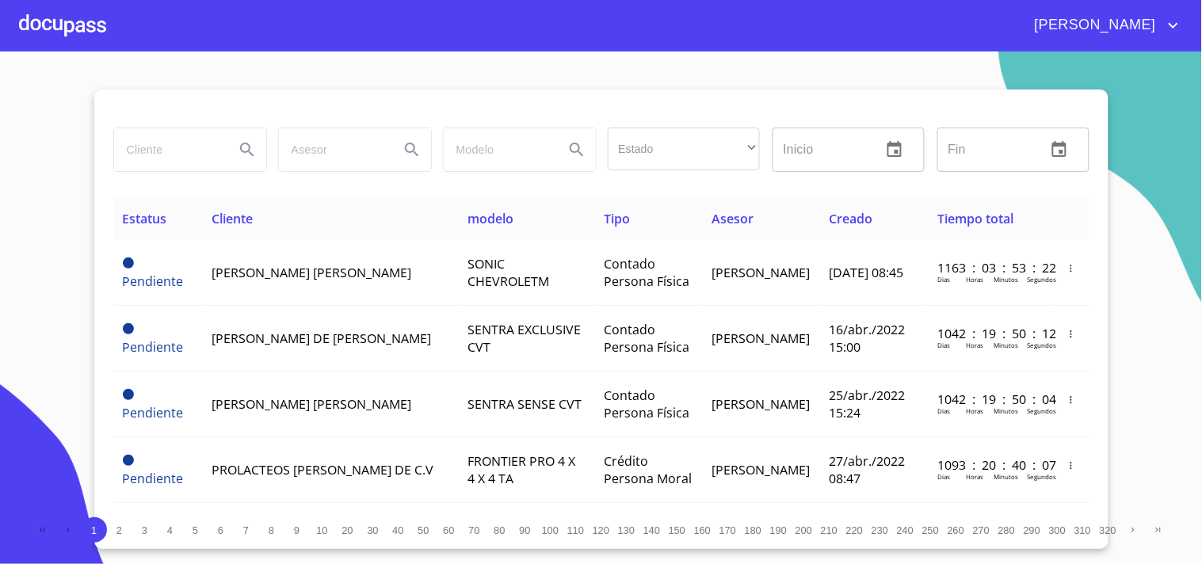
click at [151, 155] on input "search" at bounding box center [168, 149] width 108 height 43
type input "JOSE PALACIOS"
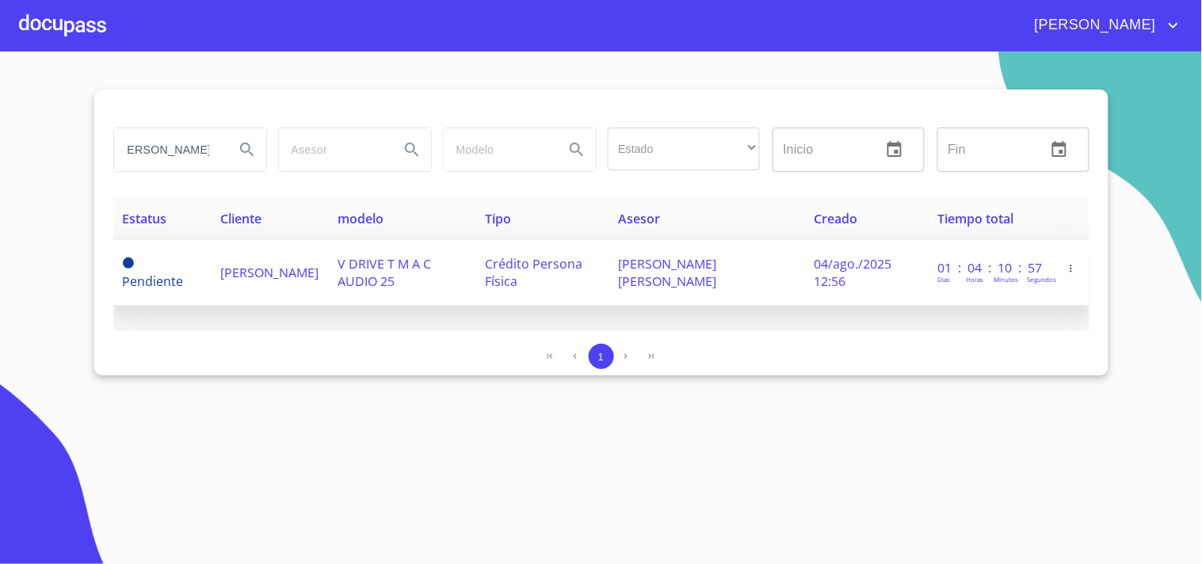
click at [954, 269] on div "Dias Horas Minutos Segundos" at bounding box center [990, 277] width 107 height 17
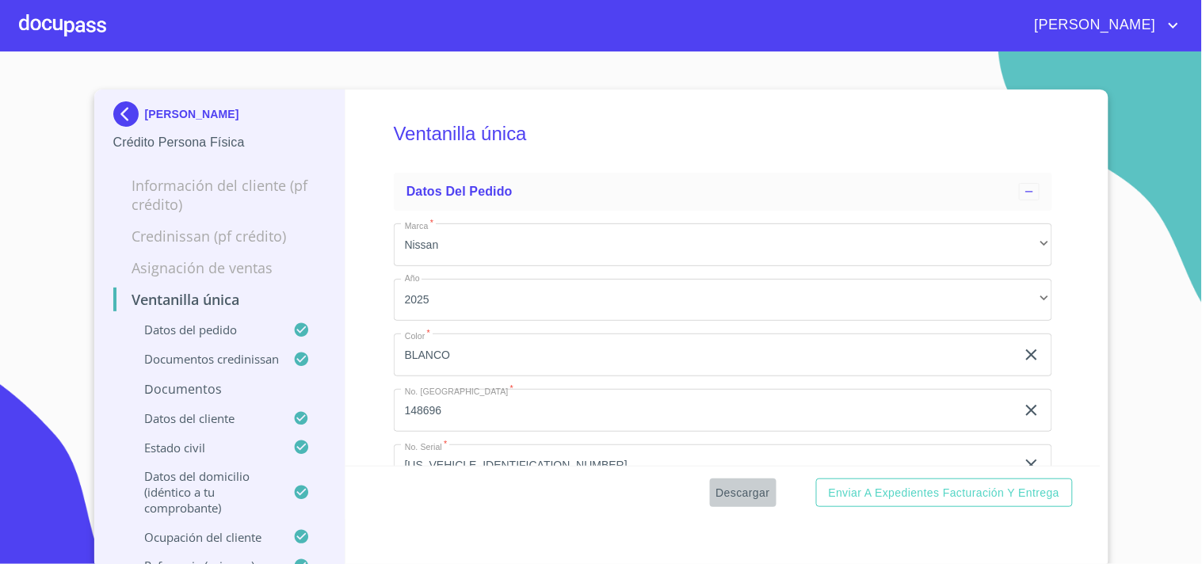
click at [745, 491] on span "Descargar" at bounding box center [743, 493] width 54 height 20
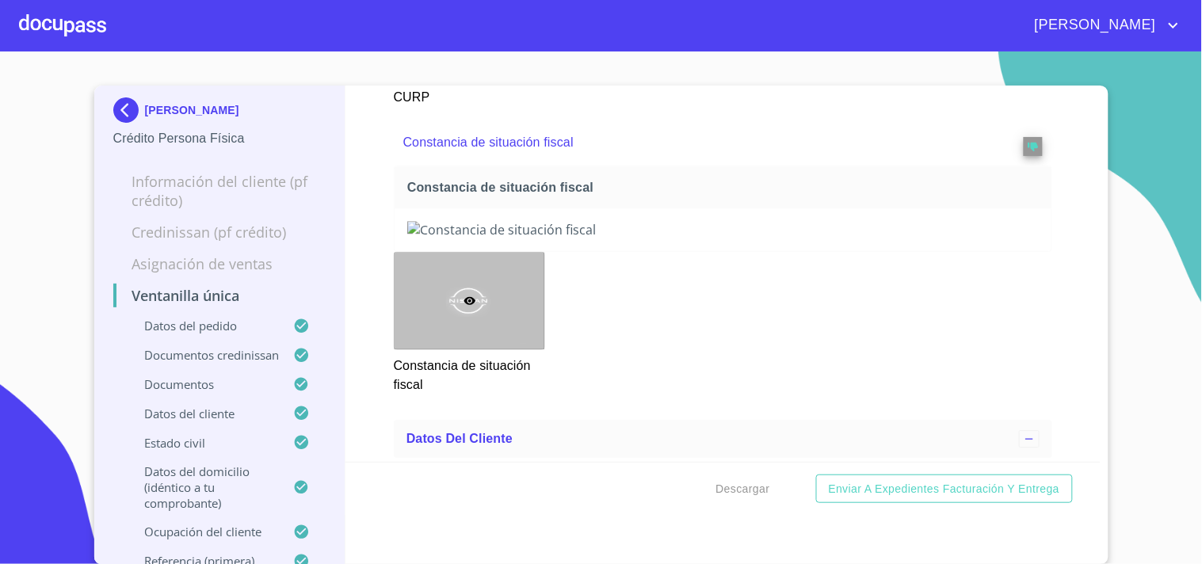
scroll to position [4050, 0]
